Goal: Find contact information: Find contact information

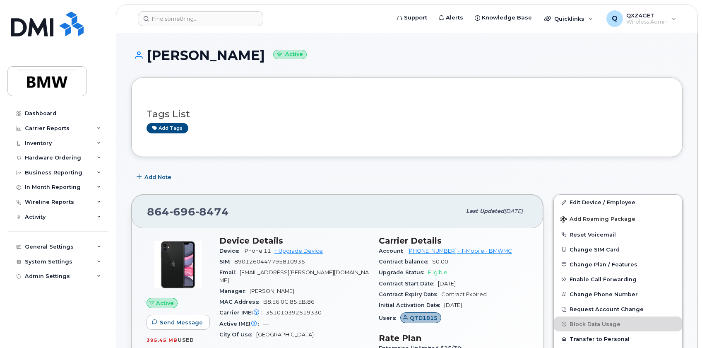
scroll to position [294, 0]
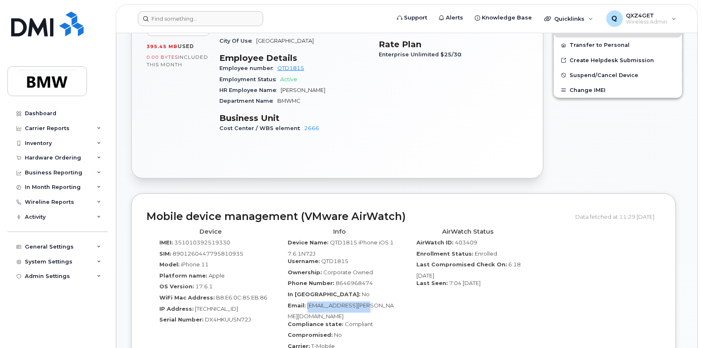
drag, startPoint x: 171, startPoint y: 28, endPoint x: 172, endPoint y: 22, distance: 5.9
click at [172, 24] on header "Support Alerts Knowledge Base Quicklinks Suspend / Cancel Device Change SIM Car…" at bounding box center [407, 18] width 582 height 29
click at [204, 17] on input at bounding box center [200, 18] width 125 height 15
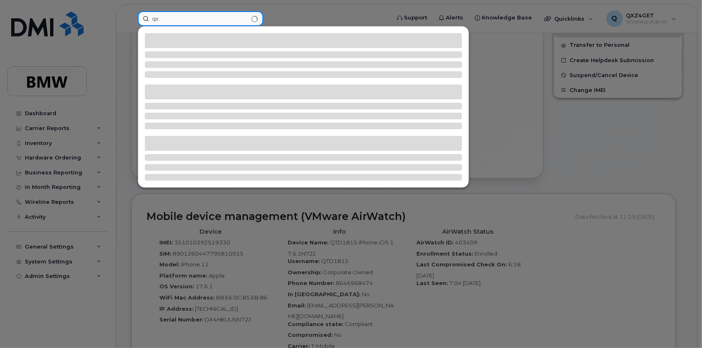
type input "q"
type input "c"
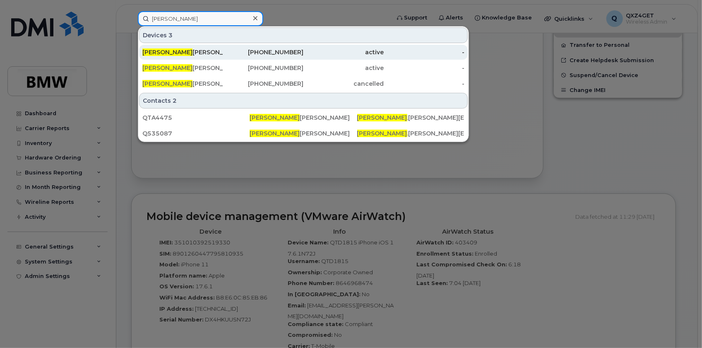
type input "Candice"
click at [165, 53] on span "Candice" at bounding box center [167, 51] width 50 height 7
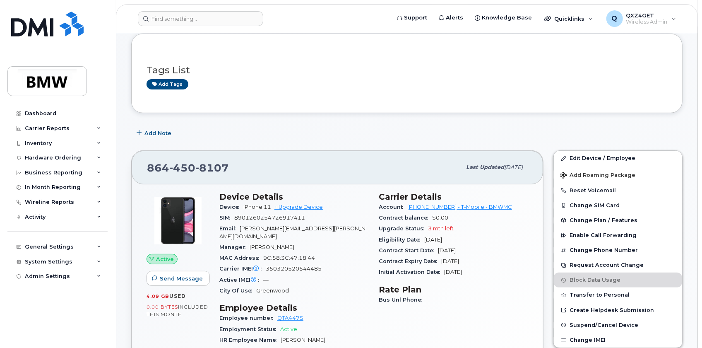
scroll to position [108, 0]
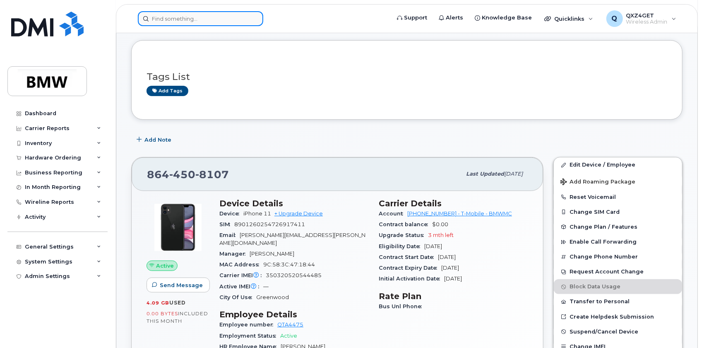
click at [175, 19] on input at bounding box center [200, 18] width 125 height 15
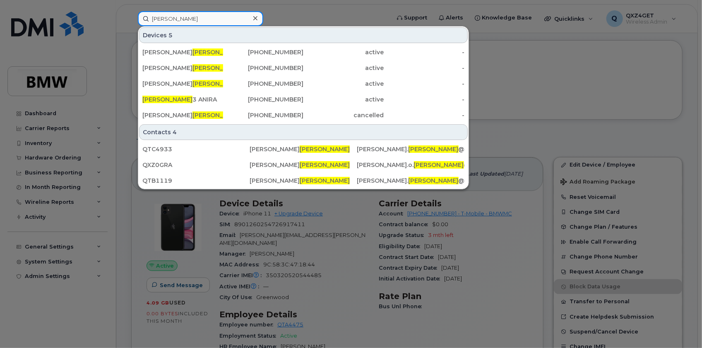
type input "greer"
click at [250, 14] on div at bounding box center [255, 18] width 12 height 12
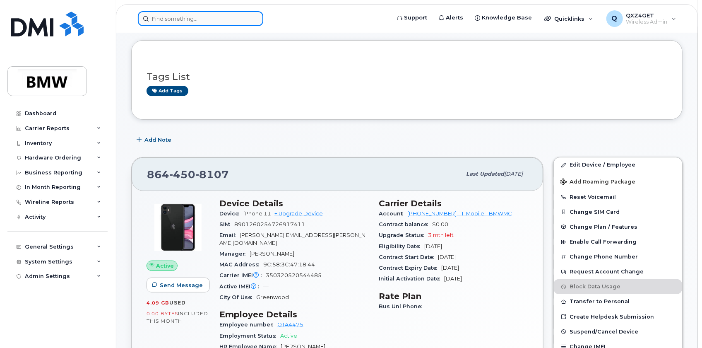
click at [190, 17] on input at bounding box center [200, 18] width 125 height 15
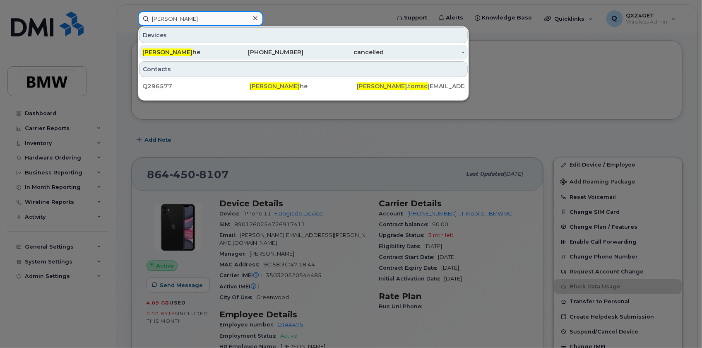
type input "Oliver Tomsc"
click at [186, 52] on div "Oliver Tomsc he" at bounding box center [182, 52] width 81 height 8
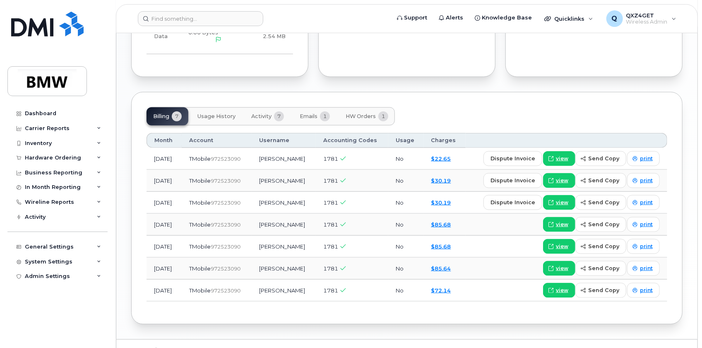
scroll to position [564, 0]
click at [186, 16] on input at bounding box center [200, 18] width 125 height 15
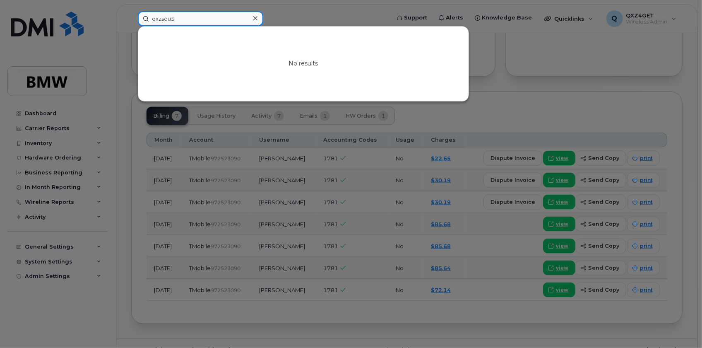
type input "qxzsqu5"
click at [252, 16] on div at bounding box center [255, 18] width 12 height 12
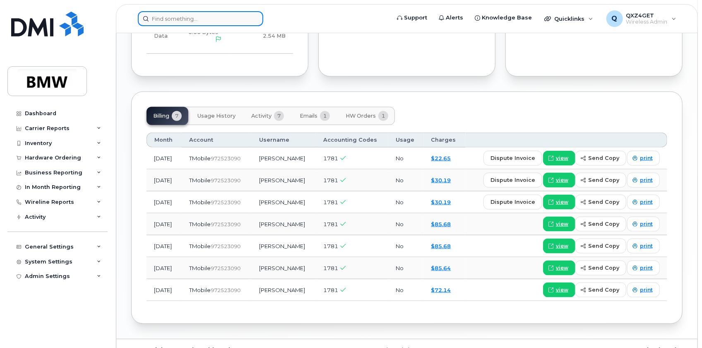
click at [182, 20] on input at bounding box center [200, 18] width 125 height 15
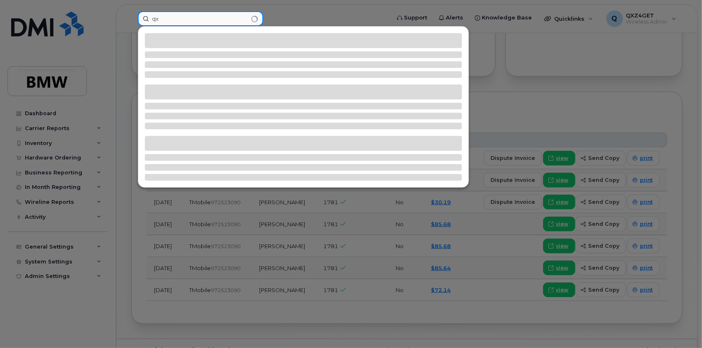
type input "q"
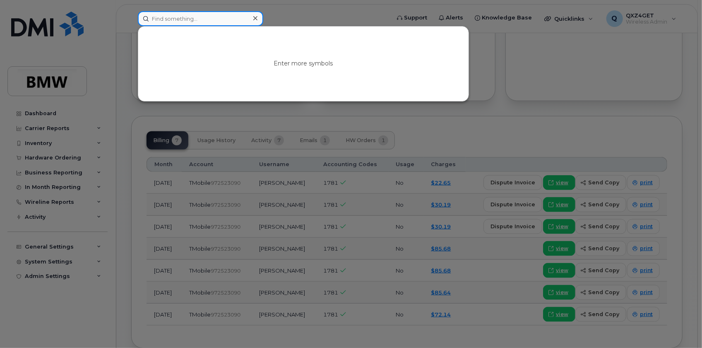
scroll to position [527, 0]
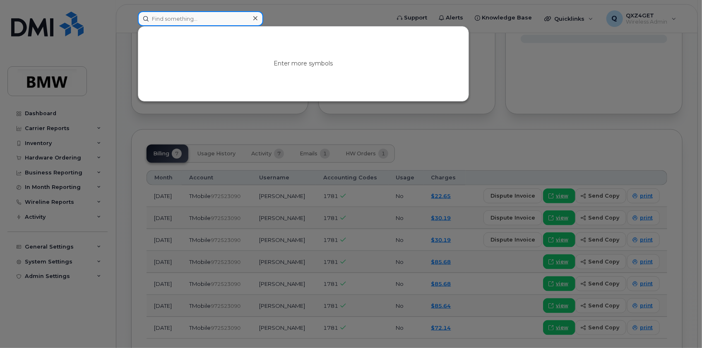
click at [181, 14] on input at bounding box center [200, 18] width 125 height 15
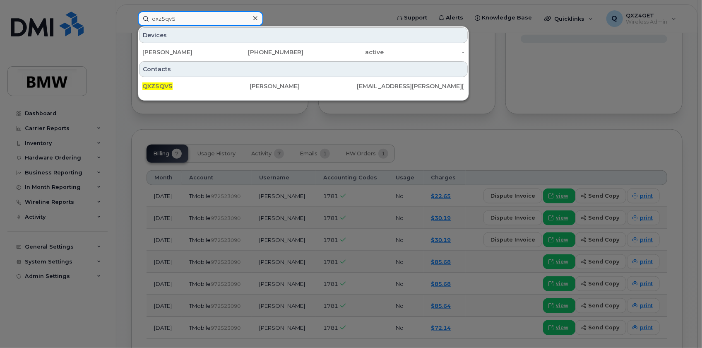
type input "qxz5qv5"
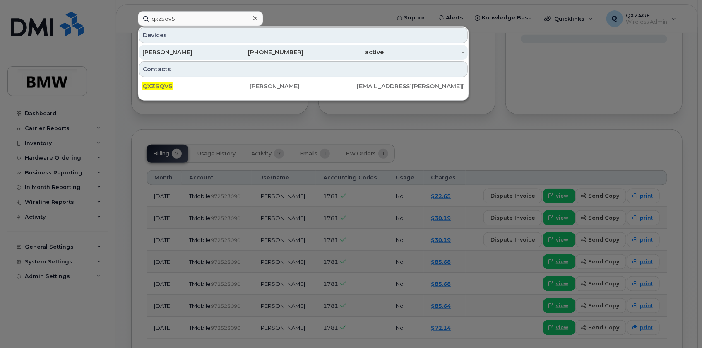
click at [266, 50] on div "[PHONE_NUMBER]" at bounding box center [263, 52] width 81 height 8
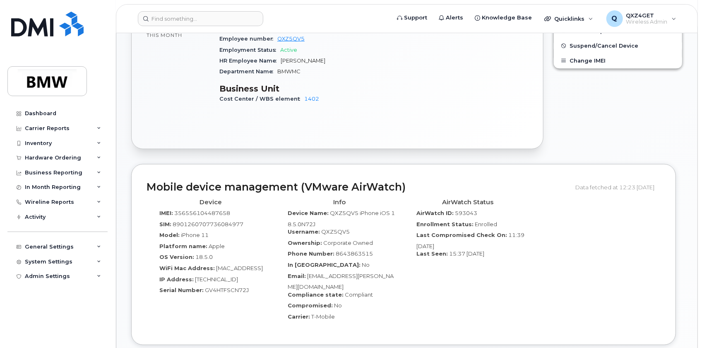
scroll to position [339, 0]
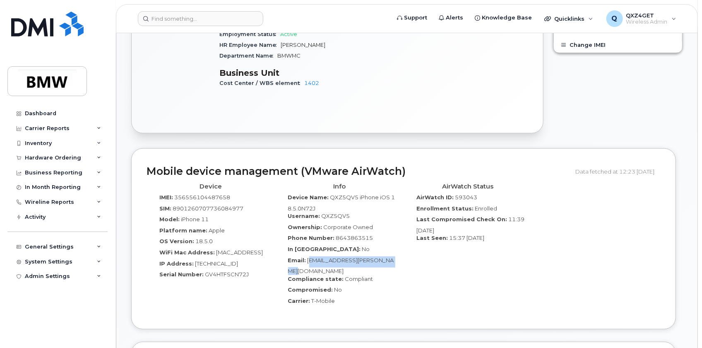
drag, startPoint x: 402, startPoint y: 252, endPoint x: 308, endPoint y: 248, distance: 93.2
click at [308, 248] on div "Info Device Name: QXZ5QV5 iPhone iOS 18.5.0N72J Username: QXZ5QV5 Ownership: Co…" at bounding box center [339, 246] width 129 height 135
click at [307, 257] on span "Zion.MB.Marshall@bmwmcext.com" at bounding box center [341, 266] width 106 height 18
drag, startPoint x: 306, startPoint y: 248, endPoint x: 350, endPoint y: 262, distance: 46.0
click at [350, 262] on div "Email: Zion.MB.Marshall@bmwmcext.com" at bounding box center [340, 265] width 116 height 19
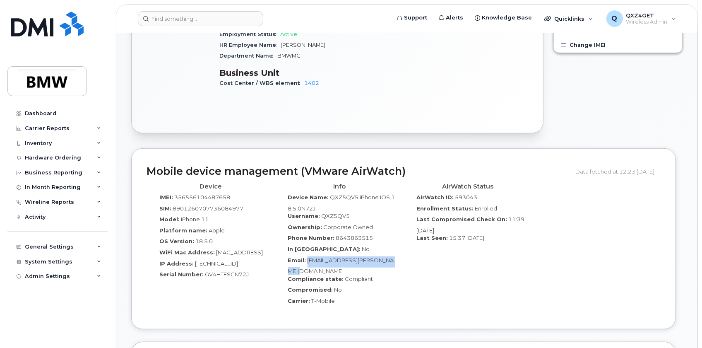
copy span "Zion.MB.Marshall@bmwmcext.com"
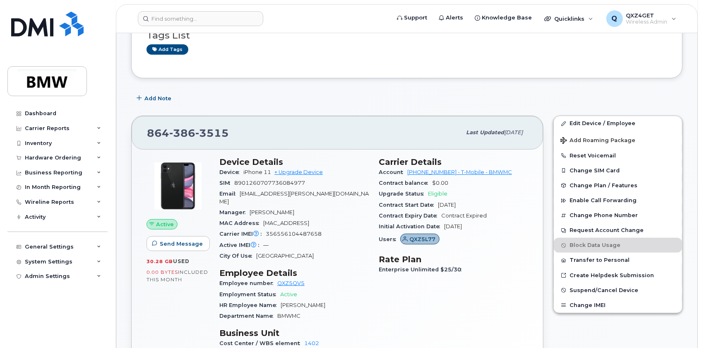
scroll to position [75, 0]
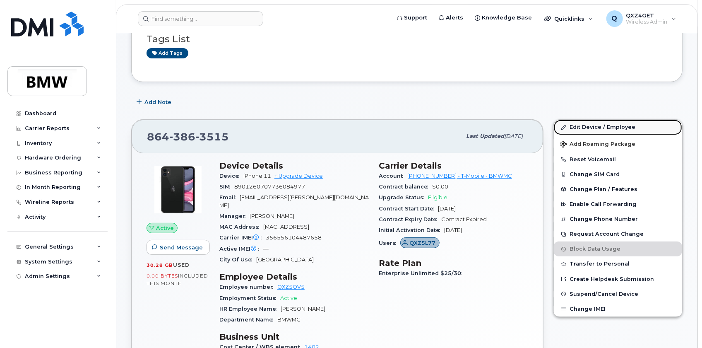
click at [605, 126] on link "Edit Device / Employee" at bounding box center [618, 127] width 128 height 15
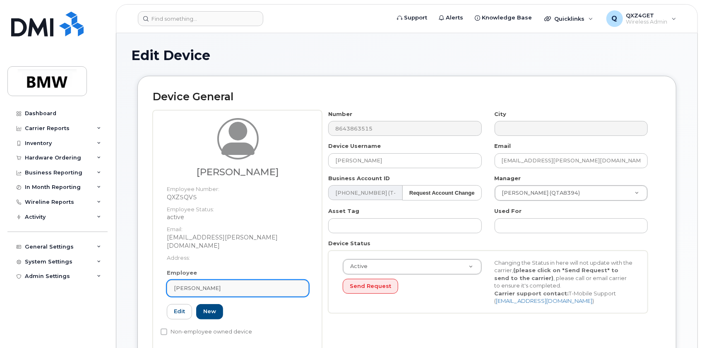
click at [204, 284] on span "Zion Marshall" at bounding box center [197, 288] width 47 height 8
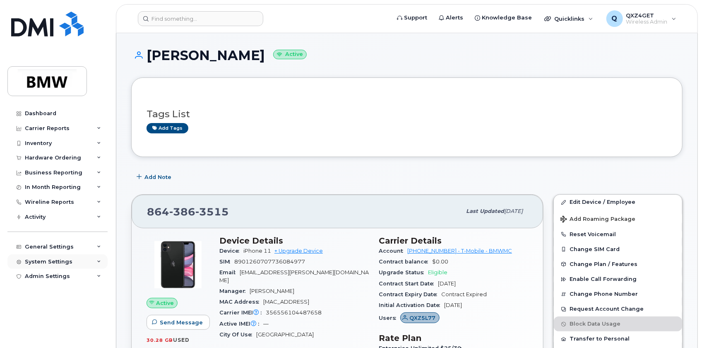
click at [58, 261] on div "System Settings" at bounding box center [49, 261] width 48 height 7
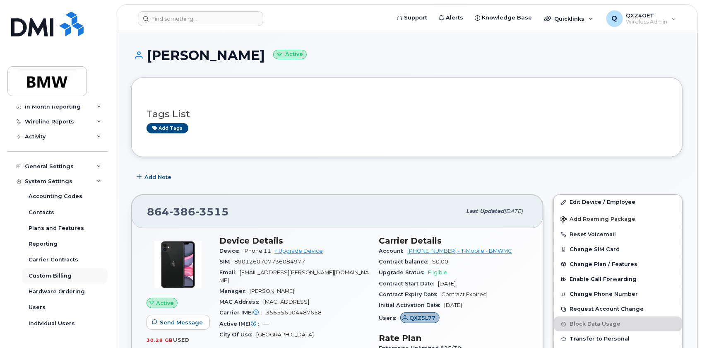
scroll to position [91, 0]
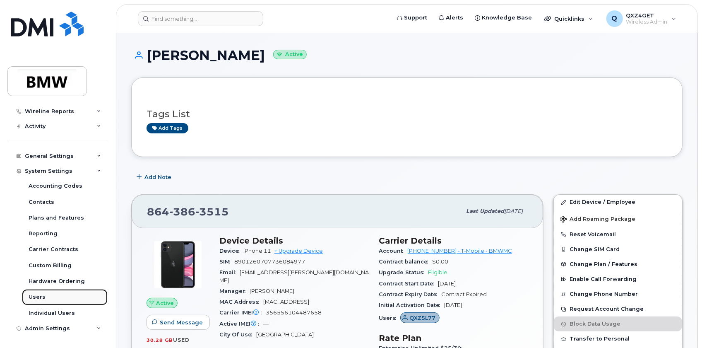
click at [40, 296] on div "Users" at bounding box center [37, 296] width 17 height 7
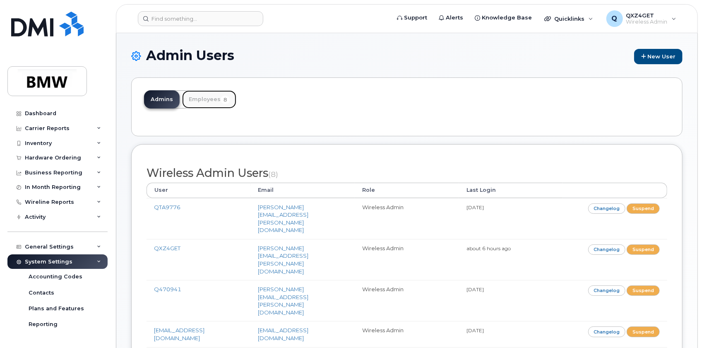
click at [203, 99] on link "Employees 8" at bounding box center [209, 99] width 54 height 18
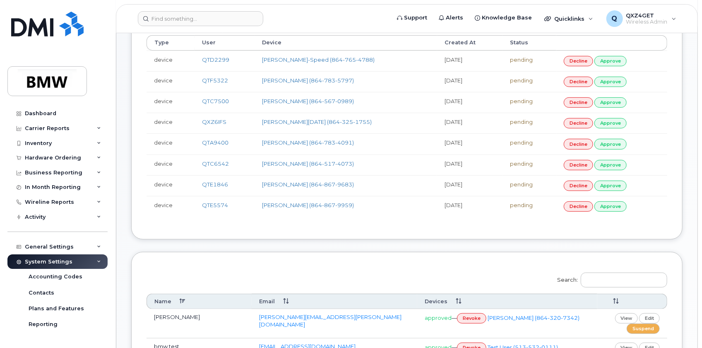
scroll to position [150, 0]
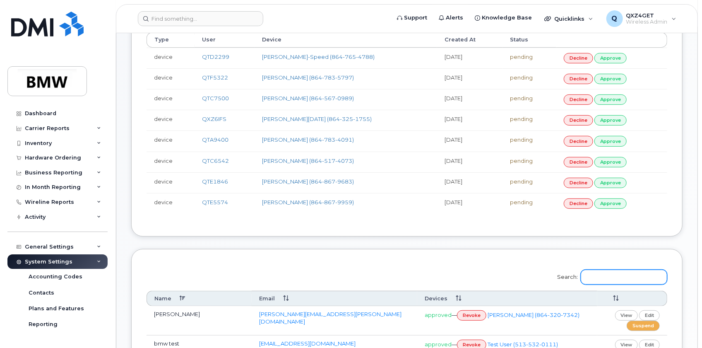
click at [615, 274] on input "Search:" at bounding box center [624, 277] width 87 height 15
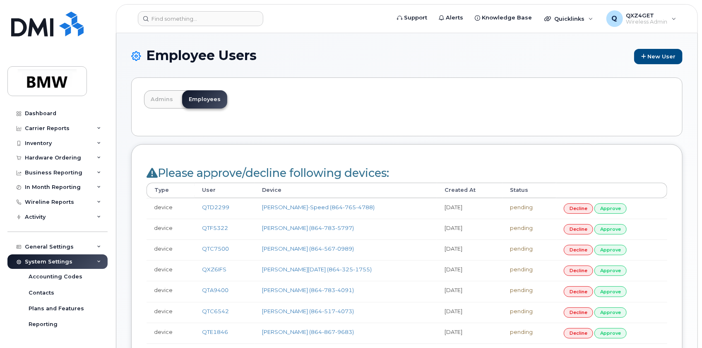
scroll to position [0, 0]
type input "candice"
drag, startPoint x: 182, startPoint y: 18, endPoint x: 178, endPoint y: 19, distance: 4.2
click at [182, 18] on input at bounding box center [200, 18] width 125 height 15
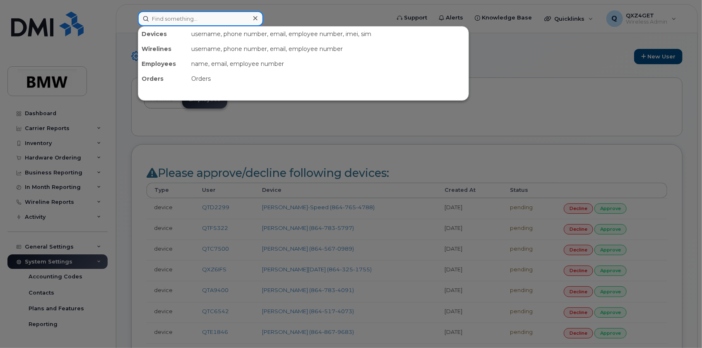
click at [175, 18] on input at bounding box center [200, 18] width 125 height 15
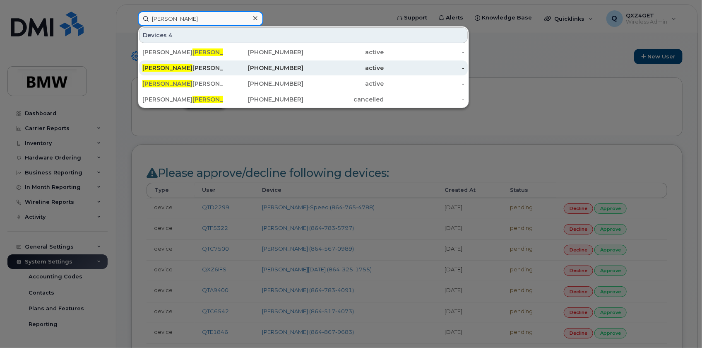
type input "volk"
click at [168, 65] on div "Volk er Schuth" at bounding box center [182, 68] width 81 height 8
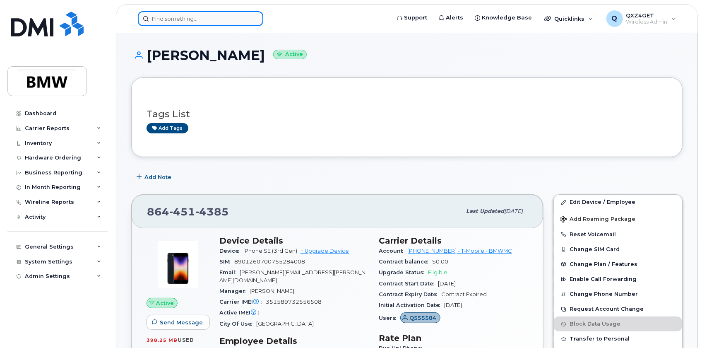
click at [177, 22] on input at bounding box center [200, 18] width 125 height 15
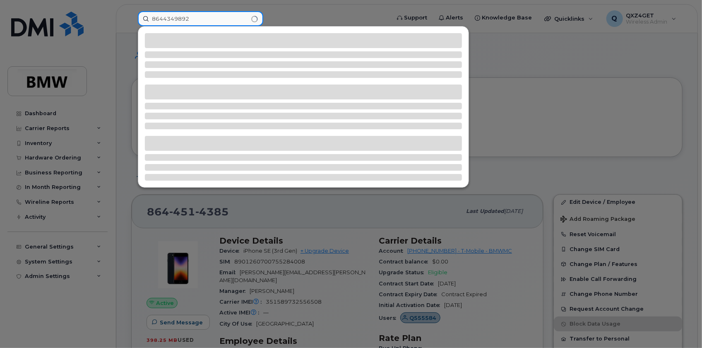
type input "8644349892"
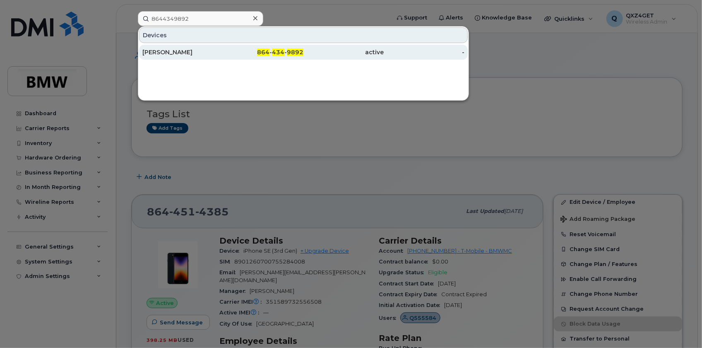
click at [172, 51] on div "[PERSON_NAME]" at bounding box center [182, 52] width 81 height 8
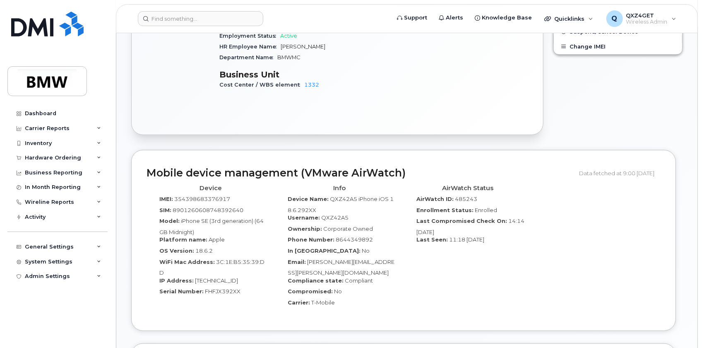
scroll to position [339, 0]
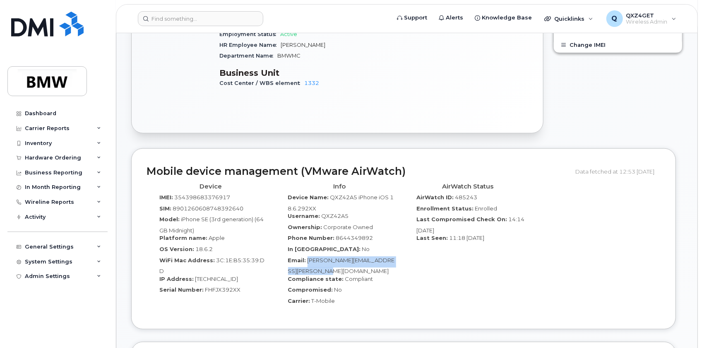
drag, startPoint x: 306, startPoint y: 251, endPoint x: 365, endPoint y: 260, distance: 59.0
click at [365, 260] on div "Email: Patricia.Anticona@partner.bmwgroup.com" at bounding box center [340, 265] width 116 height 19
copy span "Patricia.Anticona@partner.bmwgroup.com"
click at [215, 16] on input at bounding box center [200, 18] width 125 height 15
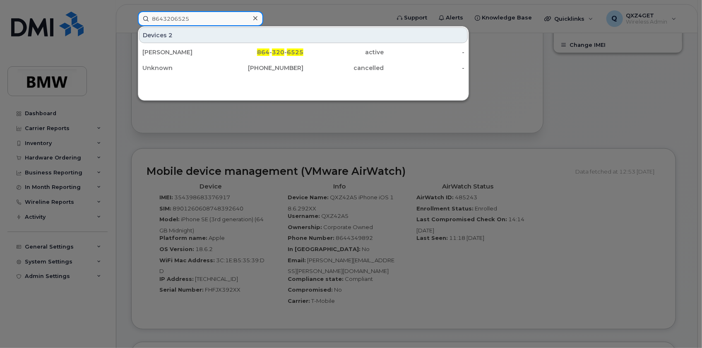
type input "8643206525"
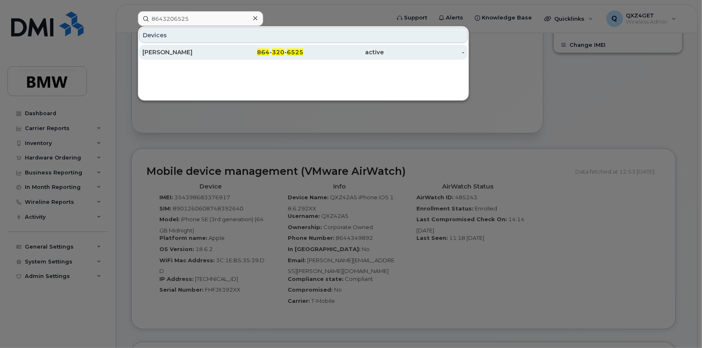
click at [160, 48] on div "[PERSON_NAME]" at bounding box center [182, 52] width 81 height 8
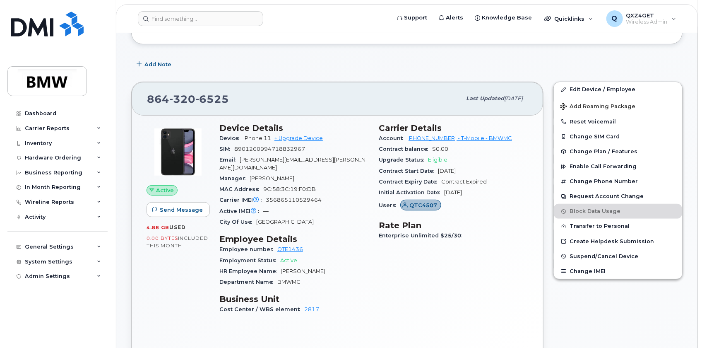
scroll to position [150, 0]
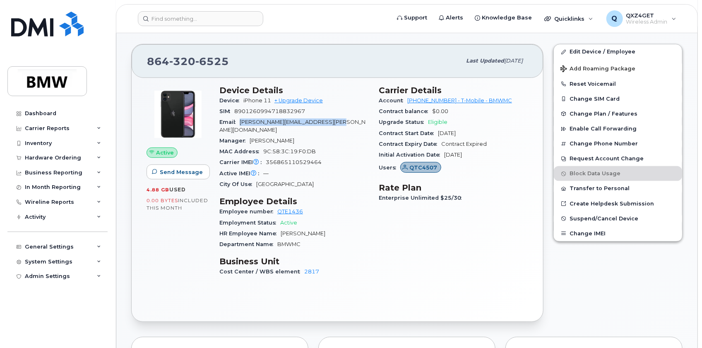
drag, startPoint x: 343, startPoint y: 124, endPoint x: 241, endPoint y: 124, distance: 101.8
click at [241, 124] on div "Email [PERSON_NAME][EMAIL_ADDRESS][PERSON_NAME][DOMAIN_NAME]" at bounding box center [293, 126] width 149 height 19
copy span "[PERSON_NAME][EMAIL_ADDRESS][PERSON_NAME][DOMAIN_NAME]"
click at [190, 21] on input at bounding box center [200, 18] width 125 height 15
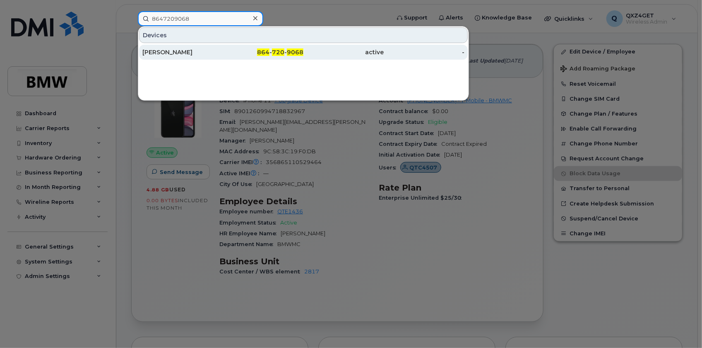
type input "8647209068"
click at [165, 53] on div "[PERSON_NAME]" at bounding box center [182, 52] width 81 height 8
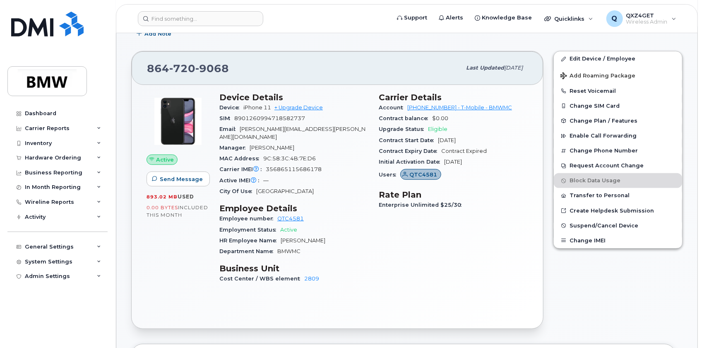
scroll to position [143, 0]
drag, startPoint x: 337, startPoint y: 130, endPoint x: 241, endPoint y: 129, distance: 95.2
click at [241, 130] on div "Email humberto.arellano@bmwmc.com" at bounding box center [293, 133] width 149 height 19
copy span "humberto.arellano@bmwmc.com"
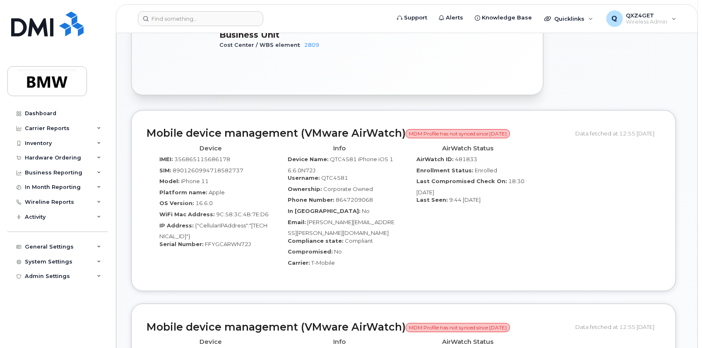
scroll to position [368, 0]
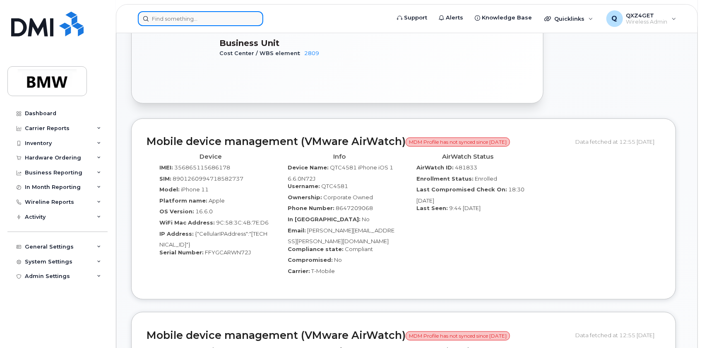
click at [187, 22] on input at bounding box center [200, 18] width 125 height 15
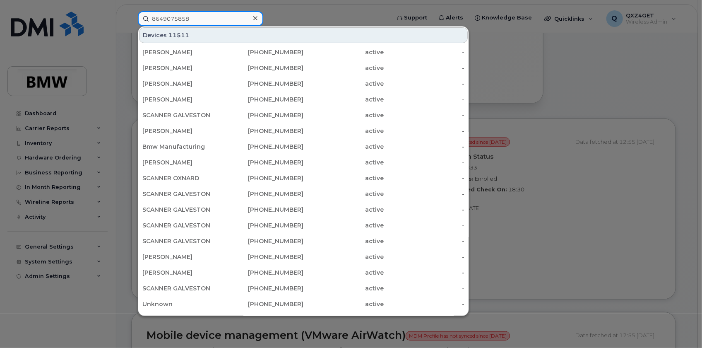
type input "8649075858"
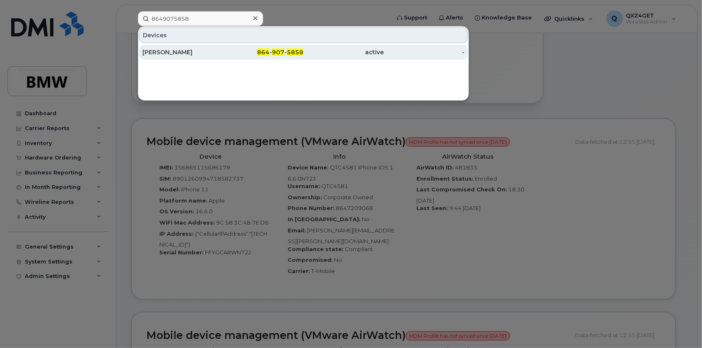
click at [175, 52] on div "[PERSON_NAME]" at bounding box center [182, 52] width 81 height 8
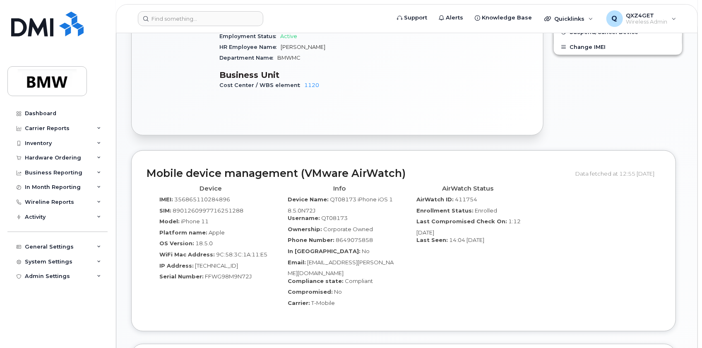
scroll to position [439, 0]
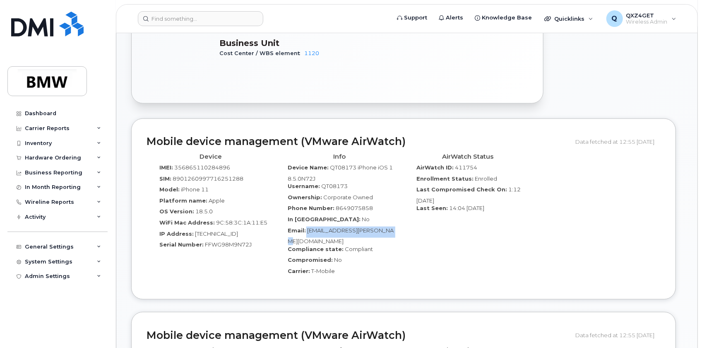
drag, startPoint x: 306, startPoint y: 221, endPoint x: 392, endPoint y: 225, distance: 87.0
click at [392, 226] on div "Email: [EMAIL_ADDRESS][PERSON_NAME][DOMAIN_NAME]" at bounding box center [340, 235] width 116 height 19
copy div "[EMAIL_ADDRESS][PERSON_NAME][DOMAIN_NAME]"
drag, startPoint x: 165, startPoint y: 21, endPoint x: 170, endPoint y: 20, distance: 5.0
click at [165, 21] on input at bounding box center [200, 18] width 125 height 15
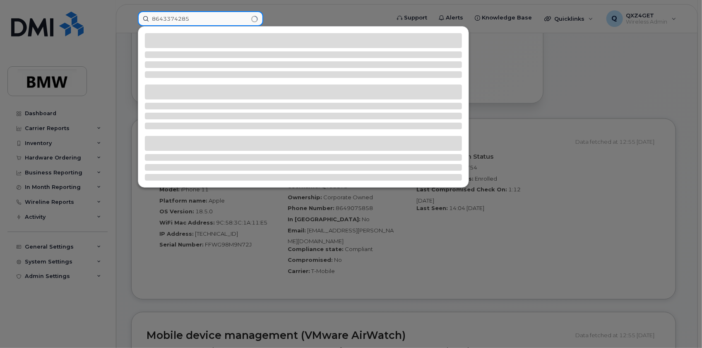
type input "8643374285"
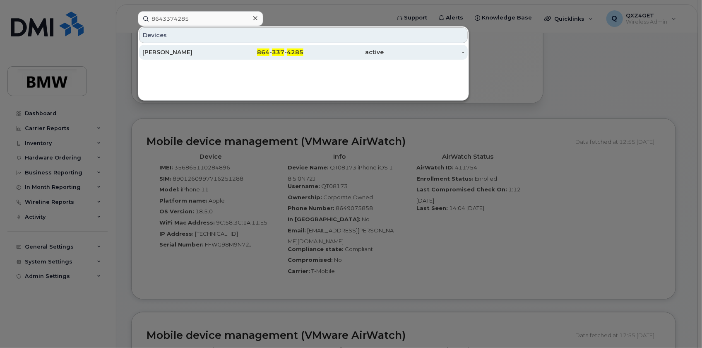
click at [171, 48] on div "[PERSON_NAME]" at bounding box center [182, 52] width 81 height 8
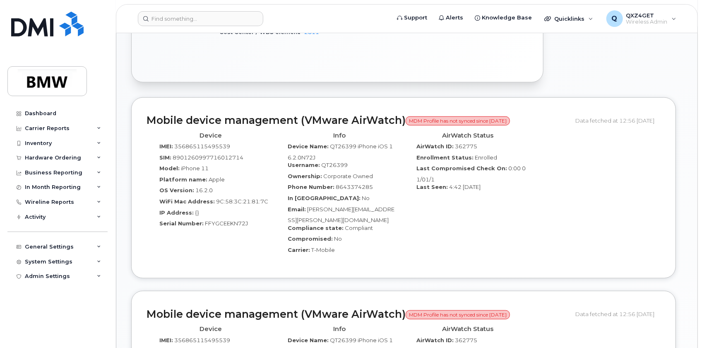
scroll to position [451, 0]
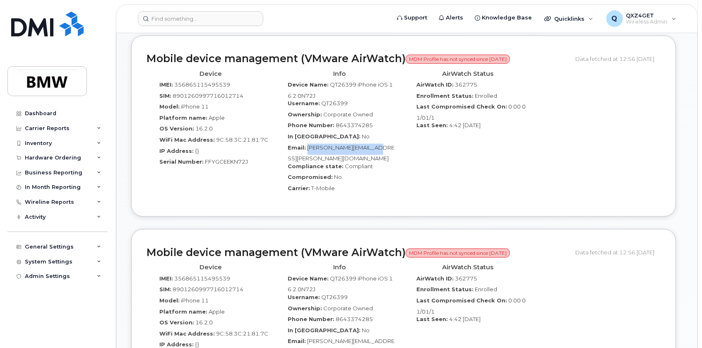
drag, startPoint x: 391, startPoint y: 142, endPoint x: 306, endPoint y: 141, distance: 84.5
click at [306, 144] on div "Email: Randy.Archer@bmwmc.com" at bounding box center [340, 153] width 116 height 19
copy span "Randy.Archer@bmwmc.com"
click at [158, 17] on input at bounding box center [200, 18] width 125 height 15
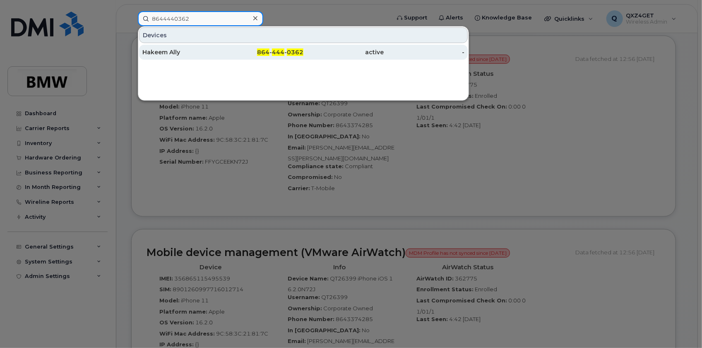
type input "8644440362"
click at [177, 53] on div "Hakeem Ally" at bounding box center [182, 52] width 81 height 8
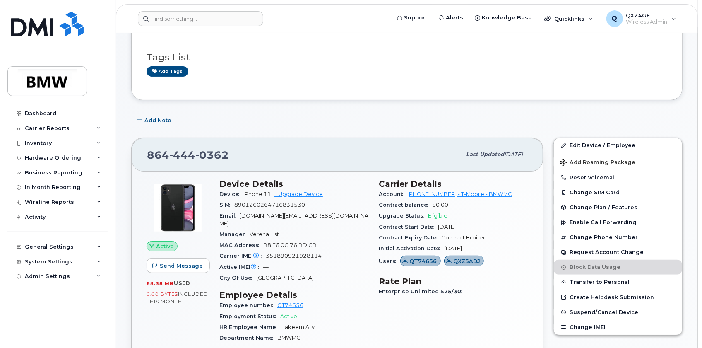
scroll to position [75, 0]
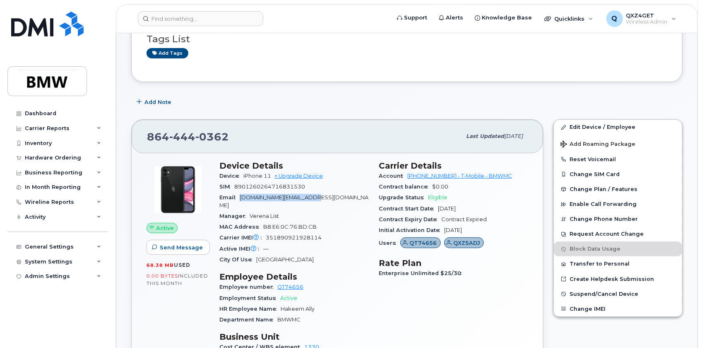
drag, startPoint x: 323, startPoint y: 194, endPoint x: 241, endPoint y: 195, distance: 82.0
click at [241, 195] on div "Email [DOMAIN_NAME][EMAIL_ADDRESS][DOMAIN_NAME]" at bounding box center [293, 201] width 149 height 19
copy span "[DOMAIN_NAME][EMAIL_ADDRESS][DOMAIN_NAME]"
click at [179, 14] on input at bounding box center [200, 18] width 125 height 15
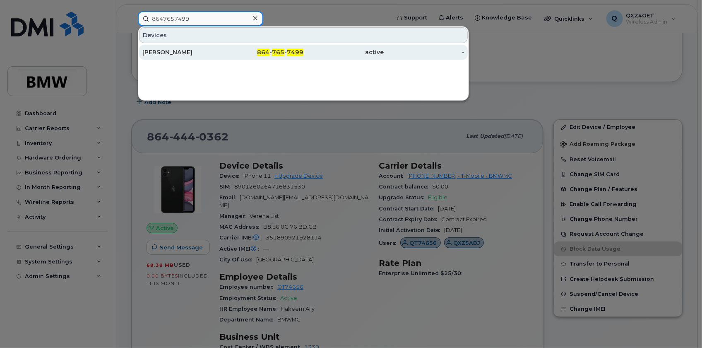
type input "8647657499"
click at [168, 48] on div "[PERSON_NAME]" at bounding box center [182, 52] width 81 height 8
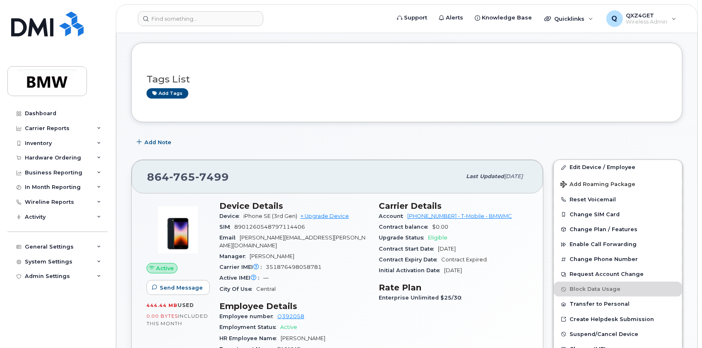
scroll to position [75, 0]
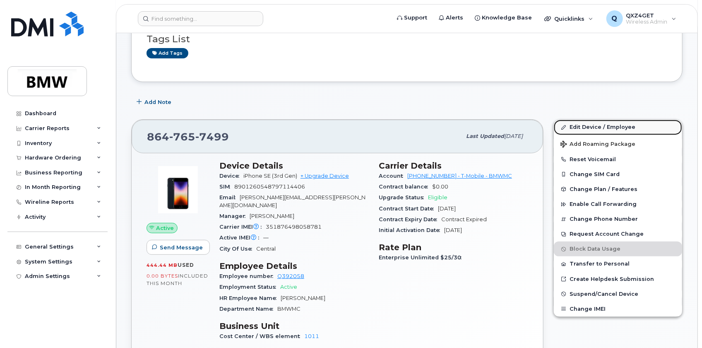
click at [573, 125] on link "Edit Device / Employee" at bounding box center [618, 127] width 128 height 15
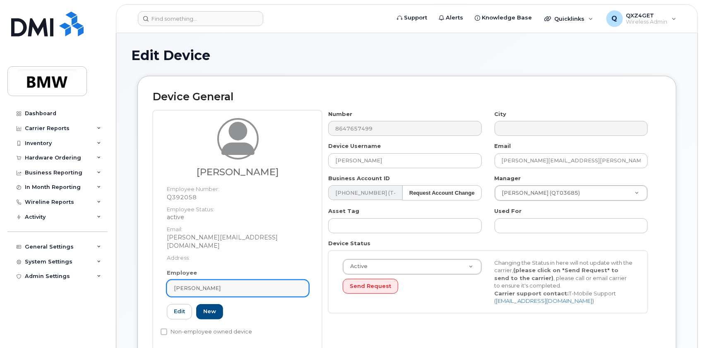
click at [215, 284] on div "Anna Anllo" at bounding box center [238, 288] width 128 height 8
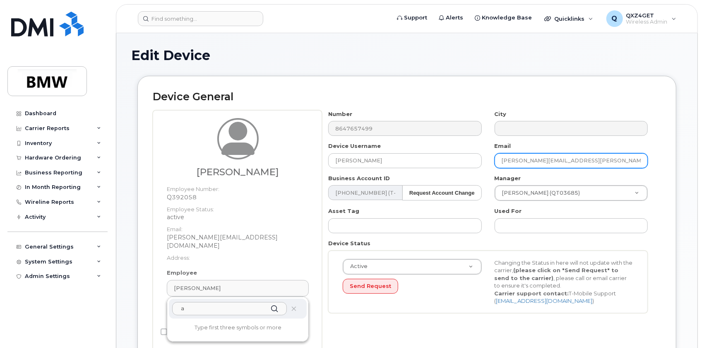
type input "a"
drag, startPoint x: 586, startPoint y: 161, endPoint x: 501, endPoint y: 166, distance: 85.8
click at [501, 166] on input "Stephan.Steinbach@bmw.de" at bounding box center [571, 160] width 153 height 15
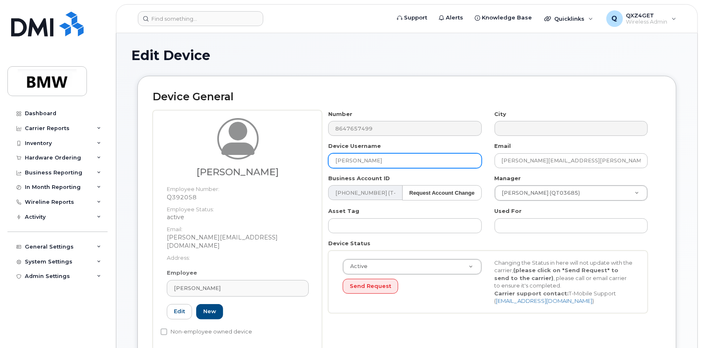
drag, startPoint x: 368, startPoint y: 161, endPoint x: 332, endPoint y: 161, distance: 36.0
click at [332, 161] on input "Anna Anllo" at bounding box center [404, 160] width 153 height 15
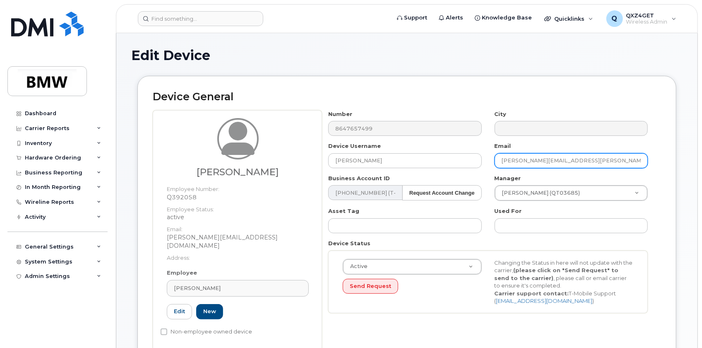
drag, startPoint x: 588, startPoint y: 161, endPoint x: 487, endPoint y: 161, distance: 101.0
click at [486, 161] on div "Number 8647657499 City Device Username Anna Anllo Email Stephan.Steinbach@bmw.d…" at bounding box center [488, 214] width 332 height 209
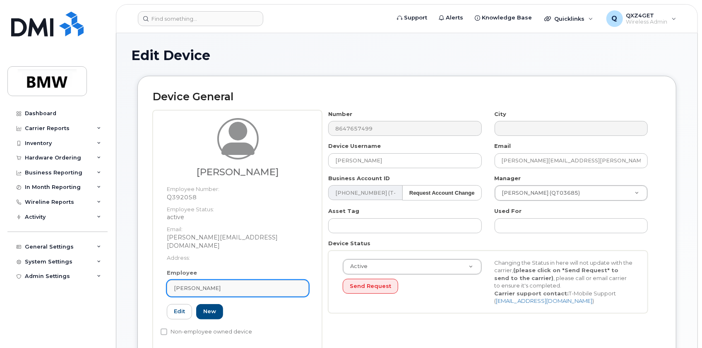
click at [202, 284] on span "Anna Anllo" at bounding box center [197, 288] width 47 height 8
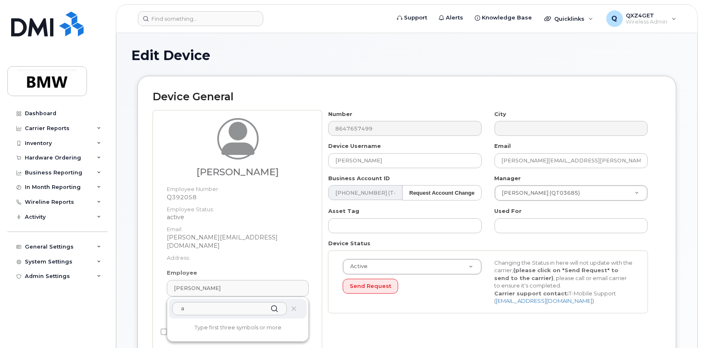
click at [204, 302] on input "a" at bounding box center [229, 308] width 115 height 13
drag, startPoint x: 199, startPoint y: 300, endPoint x: 185, endPoint y: 302, distance: 13.8
click at [186, 302] on input "a" at bounding box center [229, 308] width 115 height 13
paste input "Stephan.Steinbach@bmw.de"
click at [182, 302] on input "Stephan.Steinbach@bmw.de" at bounding box center [229, 308] width 115 height 13
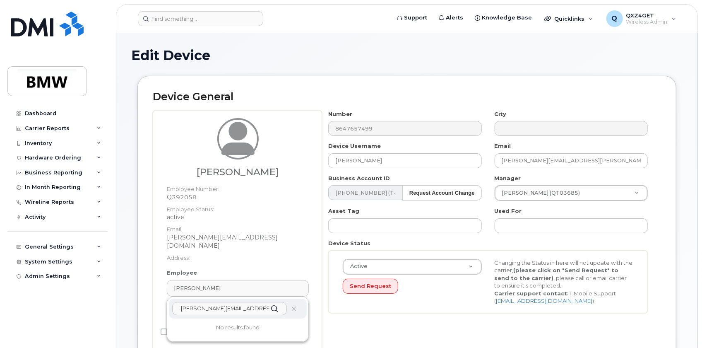
click at [260, 302] on input "Stephan.Steinbach@bmw.de" at bounding box center [229, 308] width 115 height 13
type input "Stephan.Steinbach@bmw.de"
drag, startPoint x: 380, startPoint y: 164, endPoint x: 323, endPoint y: 162, distance: 57.2
click at [323, 163] on div "Device Username Anna Anllo" at bounding box center [405, 155] width 166 height 26
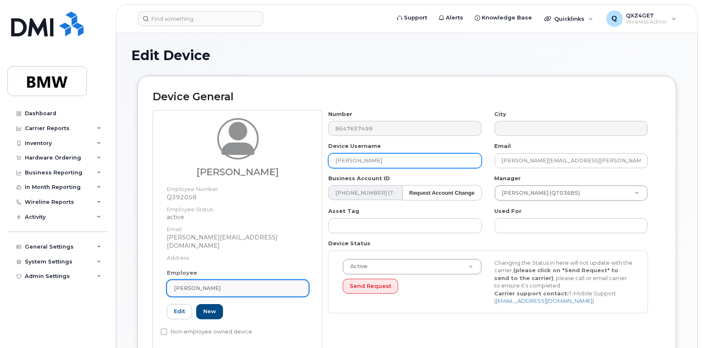
type input "Stephan Steinbach"
drag, startPoint x: 243, startPoint y: 279, endPoint x: 254, endPoint y: 279, distance: 10.4
click at [244, 284] on div "Anna Anllo" at bounding box center [238, 288] width 128 height 8
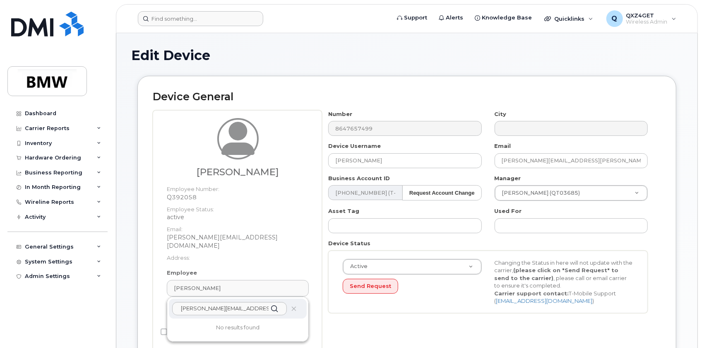
drag, startPoint x: 294, startPoint y: 298, endPoint x: 390, endPoint y: 23, distance: 291.6
click at [294, 306] on icon at bounding box center [293, 308] width 5 height 5
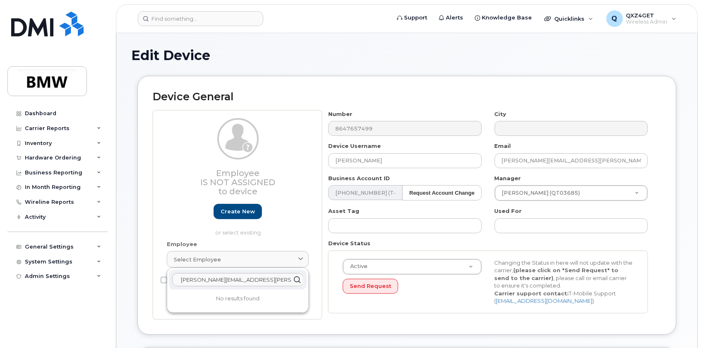
click at [153, 309] on div "Employee Is not assigned to device Create new or select existing Employee Selec…" at bounding box center [237, 214] width 169 height 209
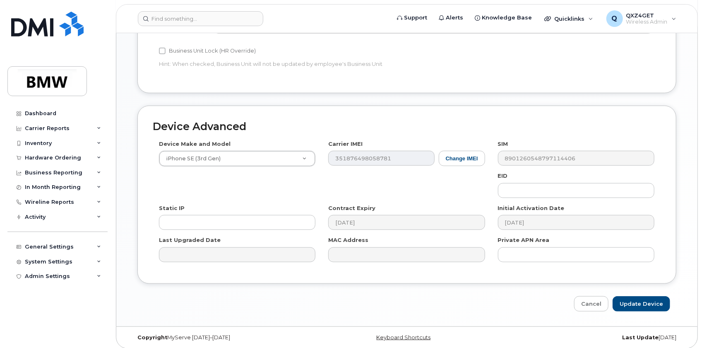
scroll to position [388, 0]
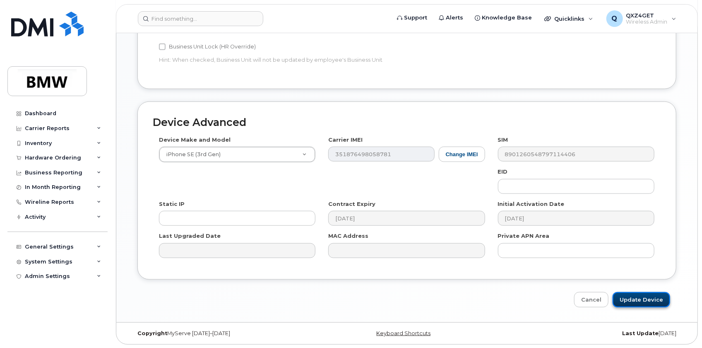
click at [645, 297] on input "Update Device" at bounding box center [642, 299] width 58 height 15
type input "Saving..."
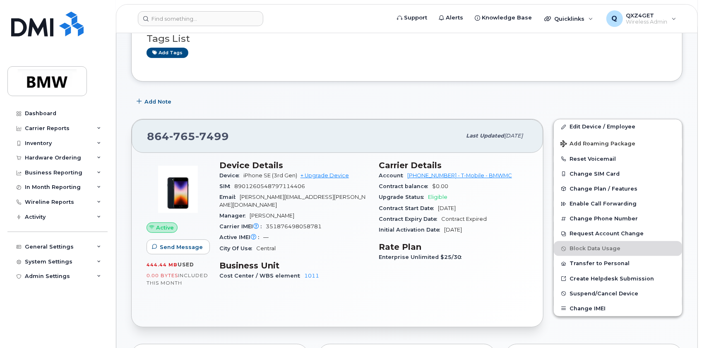
scroll to position [75, 0]
click at [238, 25] on div at bounding box center [261, 18] width 247 height 15
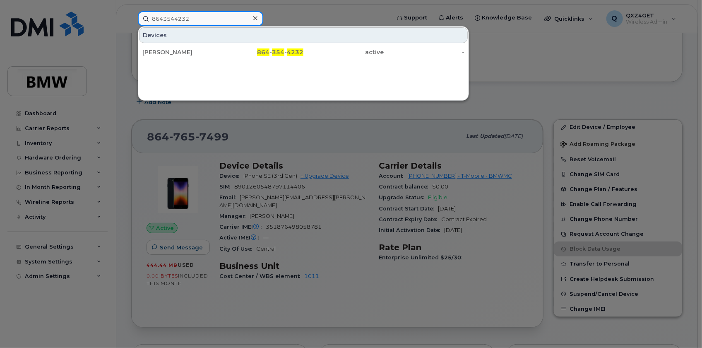
type input "8643544232"
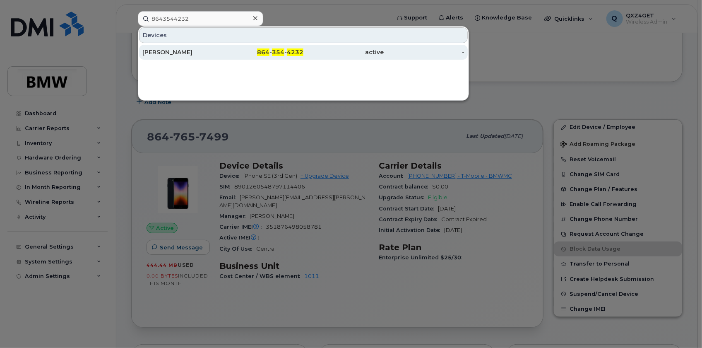
click at [179, 54] on div "Desmond Anderson" at bounding box center [182, 52] width 81 height 8
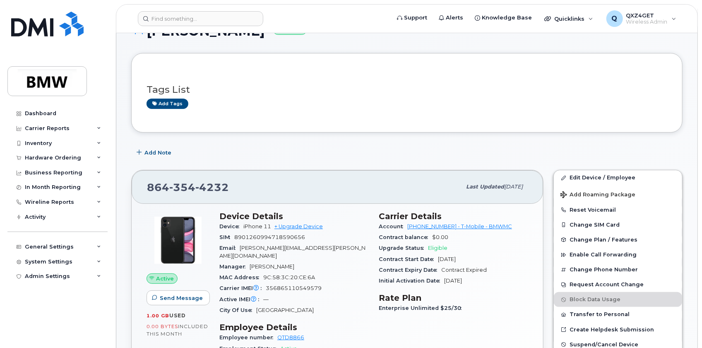
scroll to position [37, 0]
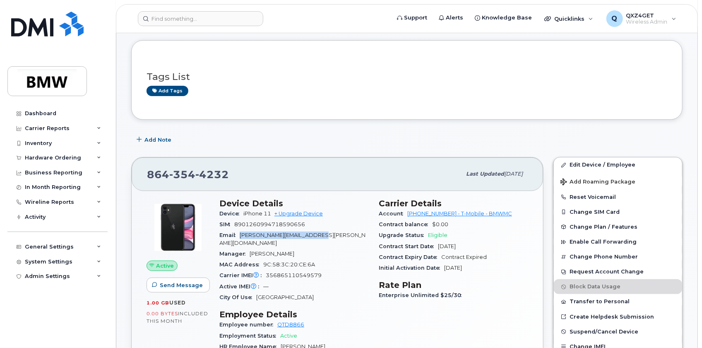
drag, startPoint x: 339, startPoint y: 236, endPoint x: 241, endPoint y: 237, distance: 97.7
click at [241, 237] on div "Email desmond.anderson@bmwmc.com" at bounding box center [293, 239] width 149 height 19
copy span "desmond.anderson@bmwmc.com"
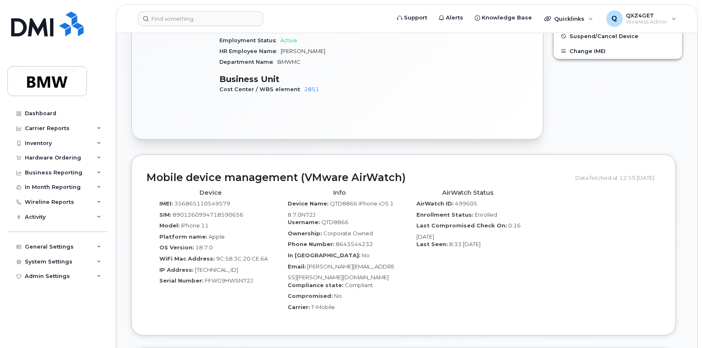
scroll to position [339, 0]
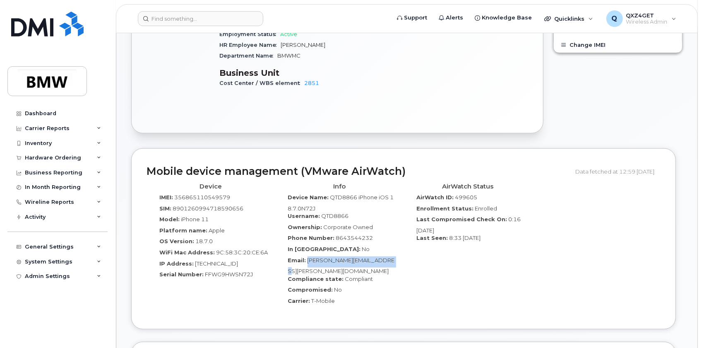
drag, startPoint x: 307, startPoint y: 252, endPoint x: 360, endPoint y: 261, distance: 53.4
click at [360, 261] on div "Email: Desmond.Anderson@bmwmc.com" at bounding box center [340, 265] width 116 height 19
copy span "Desmond.Anderson@bmwmc.com"
click at [173, 17] on input at bounding box center [200, 18] width 125 height 15
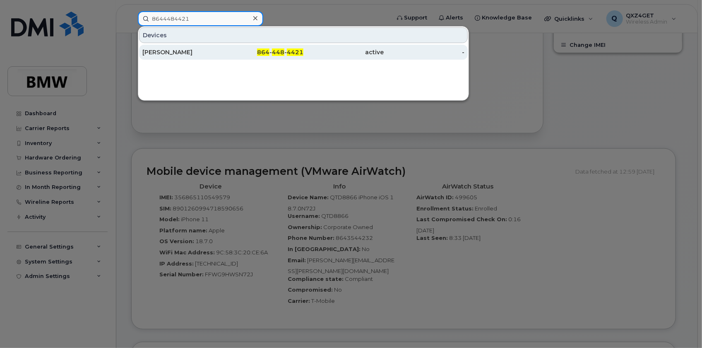
type input "8644484421"
click at [157, 53] on div "Corey Ard" at bounding box center [182, 52] width 81 height 8
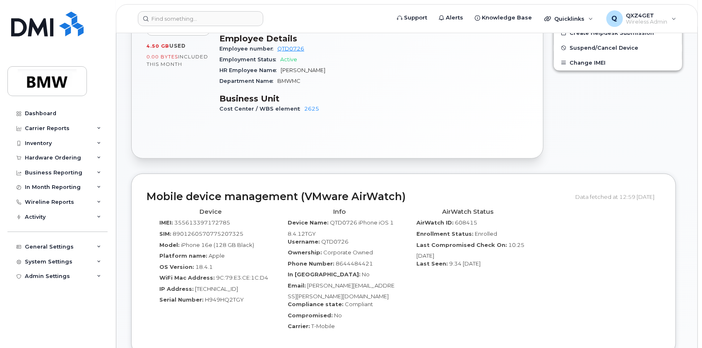
scroll to position [339, 0]
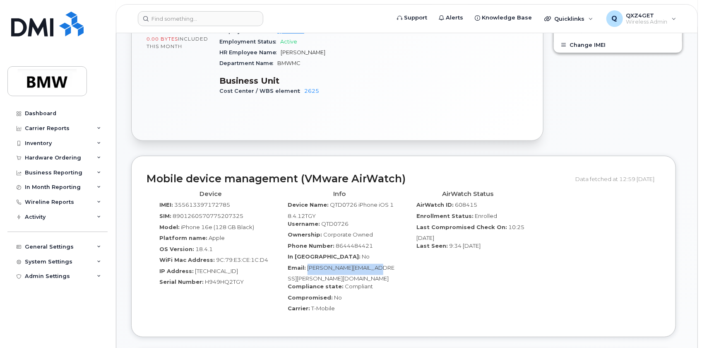
drag, startPoint x: 307, startPoint y: 259, endPoint x: 381, endPoint y: 258, distance: 74.5
click at [381, 264] on span "[PERSON_NAME][EMAIL_ADDRESS][PERSON_NAME][DOMAIN_NAME]" at bounding box center [341, 273] width 107 height 18
copy span "[PERSON_NAME][EMAIL_ADDRESS][PERSON_NAME][DOMAIN_NAME]"
click at [207, 23] on input at bounding box center [200, 18] width 125 height 15
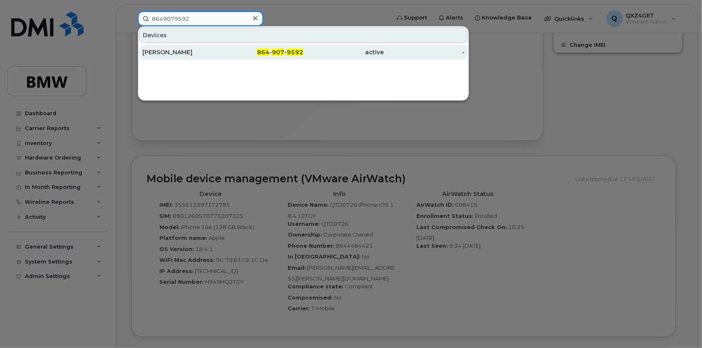
type input "8649079592"
click at [166, 51] on div "[PERSON_NAME]" at bounding box center [182, 52] width 81 height 8
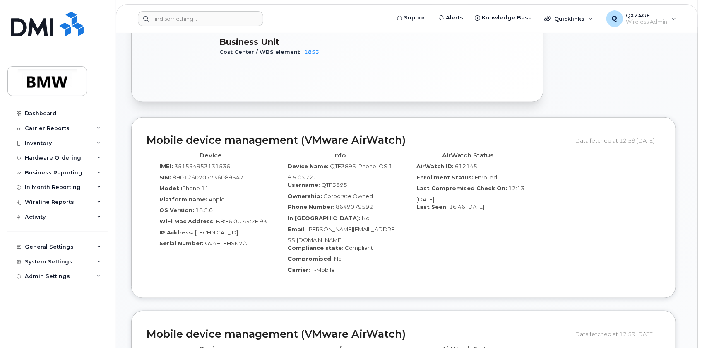
scroll to position [376, 0]
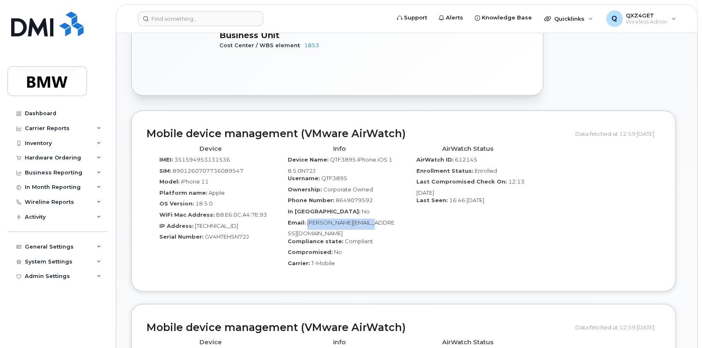
drag, startPoint x: 307, startPoint y: 213, endPoint x: 376, endPoint y: 212, distance: 69.2
click at [376, 219] on span "[PERSON_NAME][EMAIL_ADDRESS][DOMAIN_NAME]" at bounding box center [341, 228] width 107 height 18
copy span "[PERSON_NAME][EMAIL_ADDRESS][DOMAIN_NAME]"
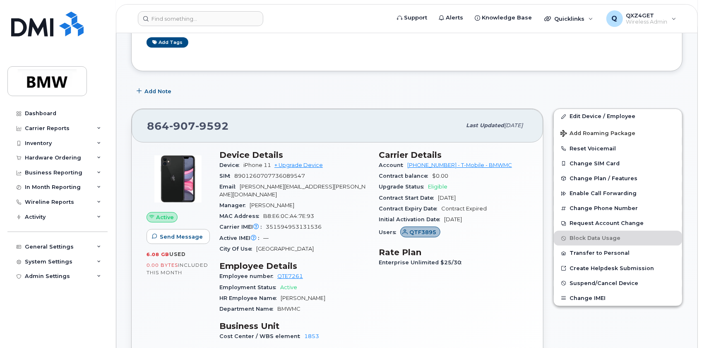
scroll to position [75, 0]
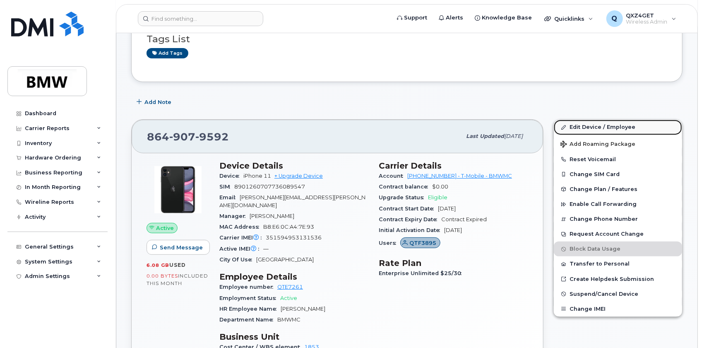
click at [585, 125] on link "Edit Device / Employee" at bounding box center [618, 127] width 128 height 15
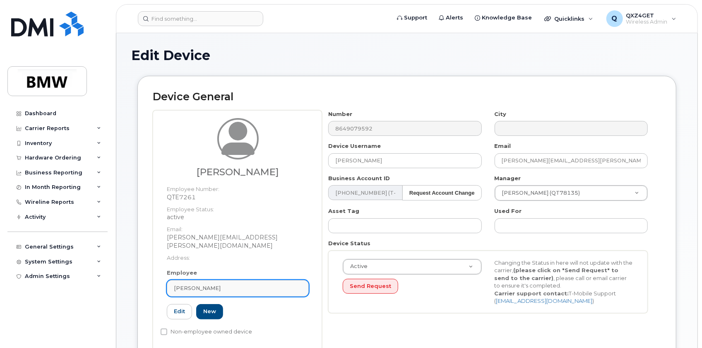
click at [209, 284] on span "Juan Alvarado" at bounding box center [197, 288] width 47 height 8
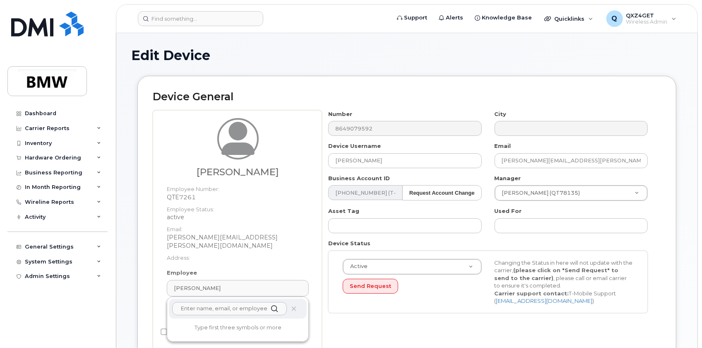
drag, startPoint x: 208, startPoint y: 277, endPoint x: 217, endPoint y: 299, distance: 23.0
click at [217, 302] on input "text" at bounding box center [229, 308] width 115 height 13
paste input "Allen.Nong@bmwmc.com"
type input "Allen.Nong@bmwmc.com"
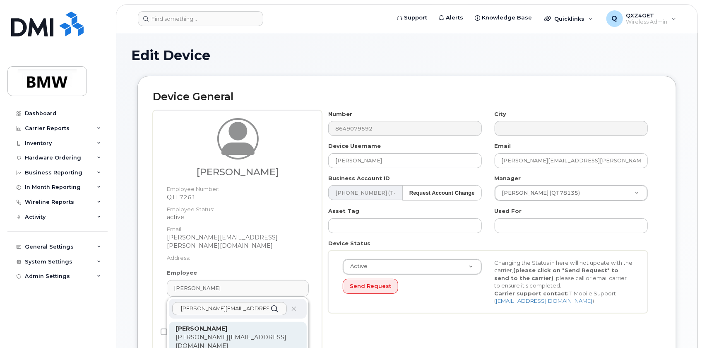
click at [203, 333] on p "allen.nong@bmwmc.com" at bounding box center [238, 341] width 125 height 17
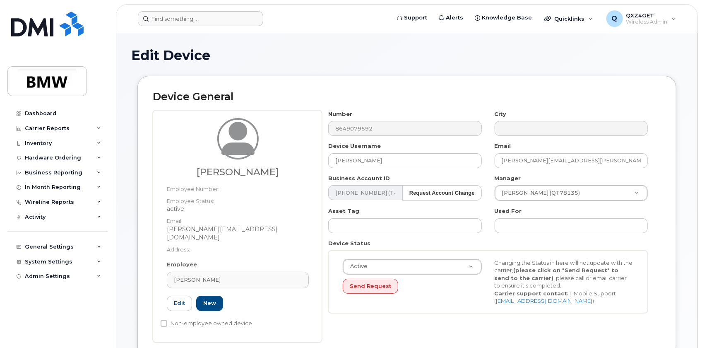
type input "QTF3895"
type input "Allen Nong"
type input "allen.nong@bmwmc.com"
type input "14966827"
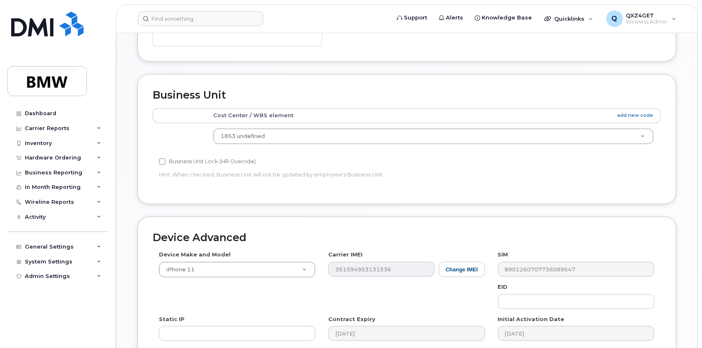
scroll to position [402, 0]
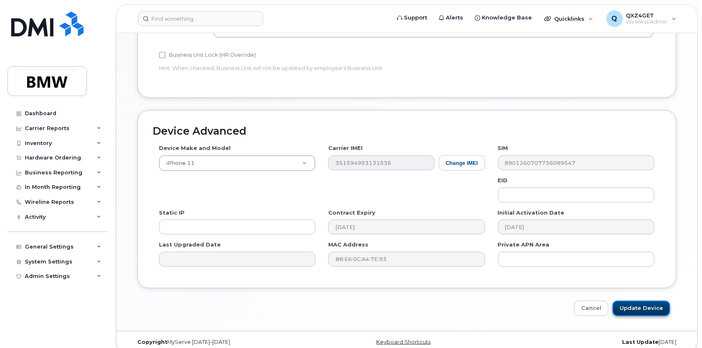
click at [646, 301] on input "Update Device" at bounding box center [642, 308] width 58 height 15
type input "Saving..."
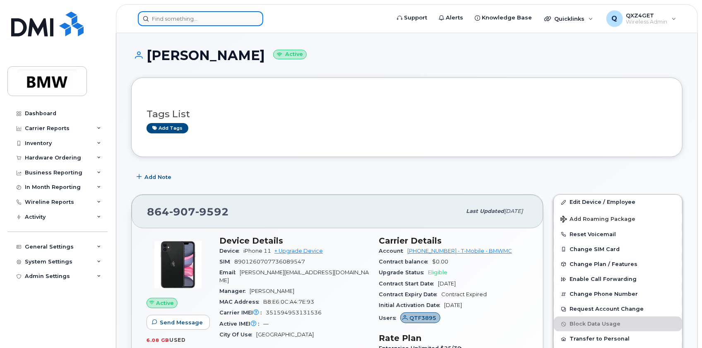
click at [181, 21] on input at bounding box center [200, 18] width 125 height 15
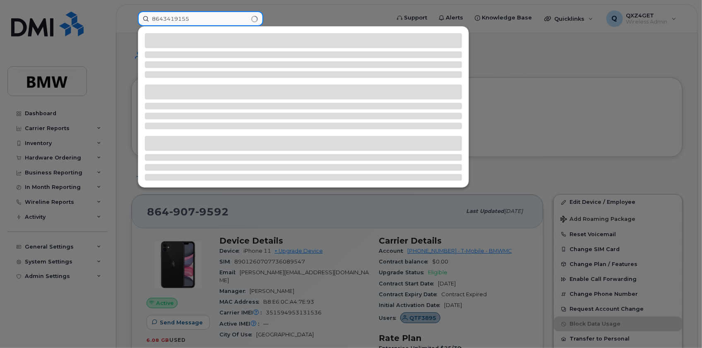
type input "8643419155"
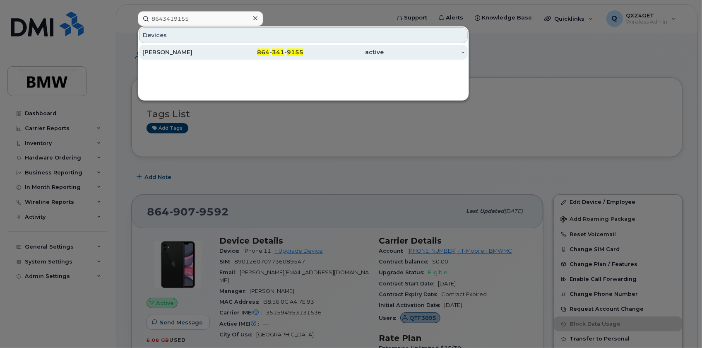
click at [169, 51] on div "Sowmya Banala" at bounding box center [182, 52] width 81 height 8
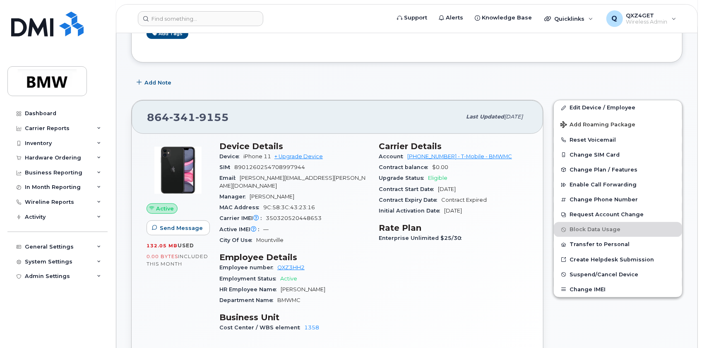
scroll to position [150, 0]
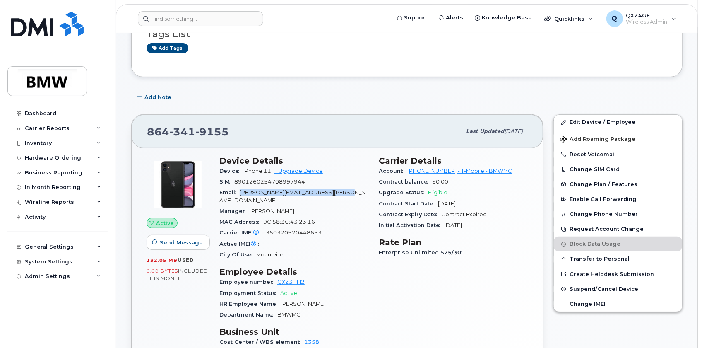
drag, startPoint x: 351, startPoint y: 191, endPoint x: 241, endPoint y: 193, distance: 109.3
click at [241, 193] on span "[PERSON_NAME][EMAIL_ADDRESS][PERSON_NAME][DOMAIN_NAME]" at bounding box center [292, 196] width 146 height 14
copy span "[PERSON_NAME][EMAIL_ADDRESS][PERSON_NAME][DOMAIN_NAME]"
click at [170, 19] on input at bounding box center [200, 18] width 125 height 15
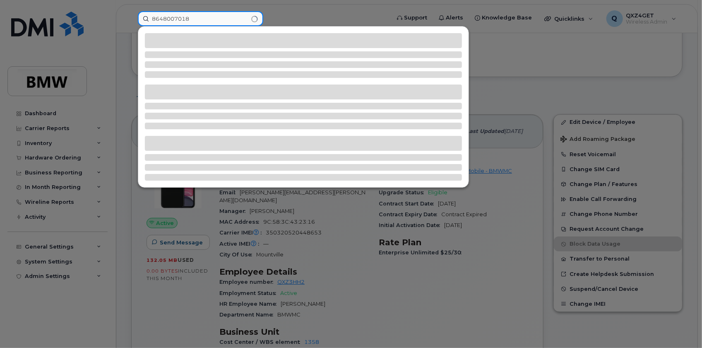
type input "8648007018"
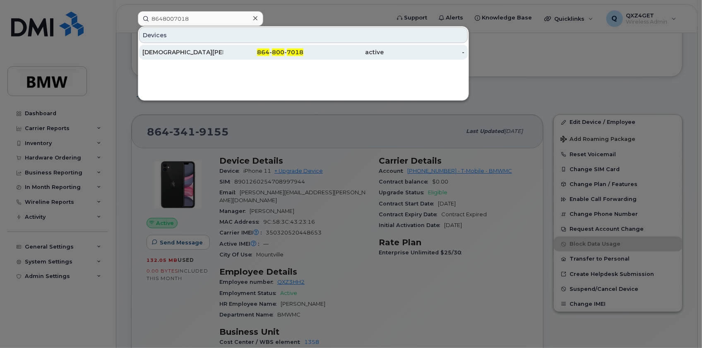
click at [152, 53] on div "[DEMOGRAPHIC_DATA][PERSON_NAME]" at bounding box center [182, 52] width 81 height 8
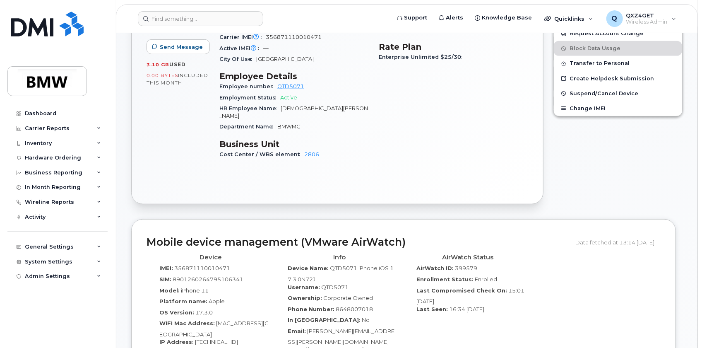
scroll to position [376, 0]
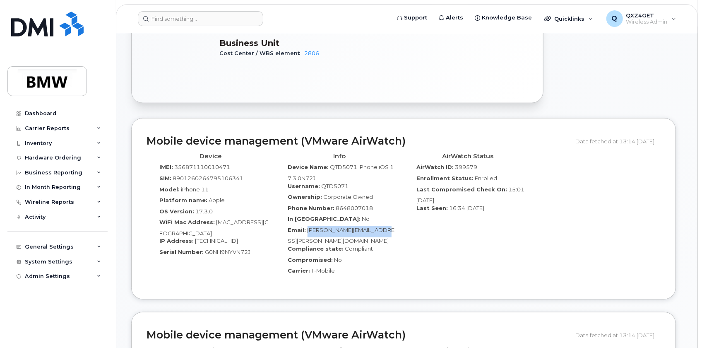
drag, startPoint x: 386, startPoint y: 215, endPoint x: 306, endPoint y: 215, distance: 79.5
click at [306, 226] on div "Email: [PERSON_NAME][EMAIL_ADDRESS][PERSON_NAME][DOMAIN_NAME]" at bounding box center [340, 235] width 116 height 19
copy span "[PERSON_NAME][EMAIL_ADDRESS][PERSON_NAME][DOMAIN_NAME]"
click at [199, 23] on input at bounding box center [200, 18] width 125 height 15
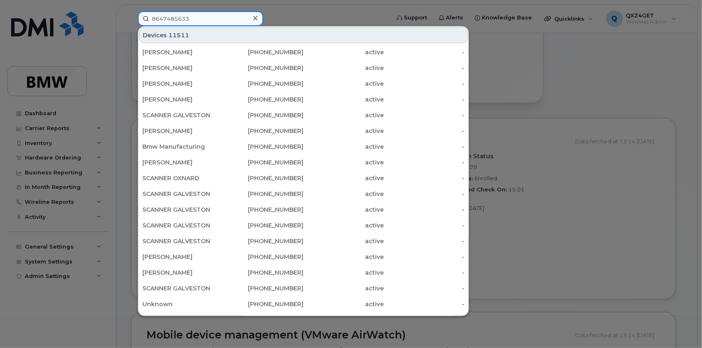
type input "8647485633"
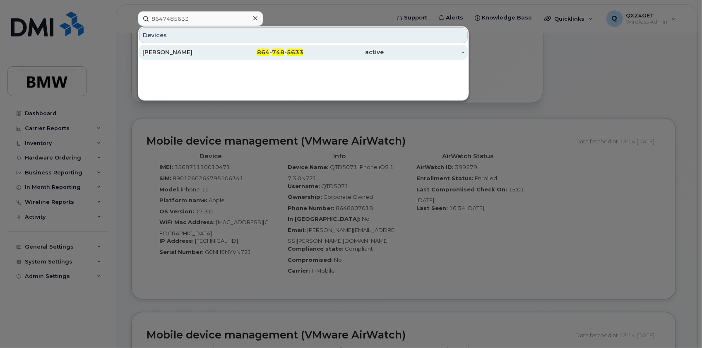
click at [164, 54] on div "[PERSON_NAME]" at bounding box center [182, 52] width 81 height 8
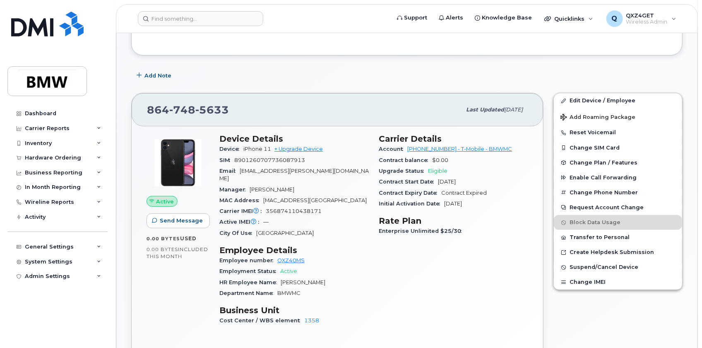
scroll to position [113, 0]
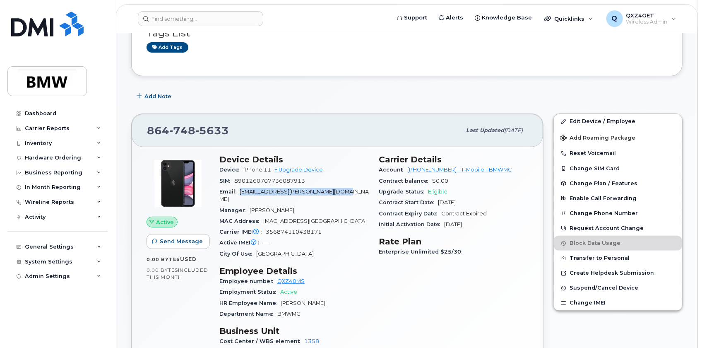
drag, startPoint x: 343, startPoint y: 192, endPoint x: 241, endPoint y: 193, distance: 101.4
click at [241, 193] on div "[PERSON_NAME] [PERSON_NAME][EMAIL_ADDRESS][DOMAIN_NAME]" at bounding box center [293, 195] width 149 height 19
copy span "[EMAIL_ADDRESS][PERSON_NAME][DOMAIN_NAME]"
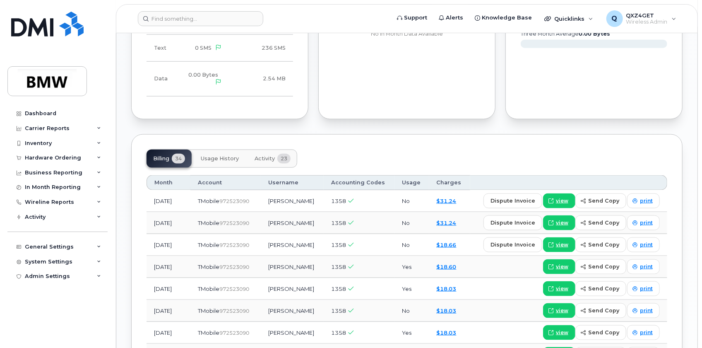
scroll to position [640, 0]
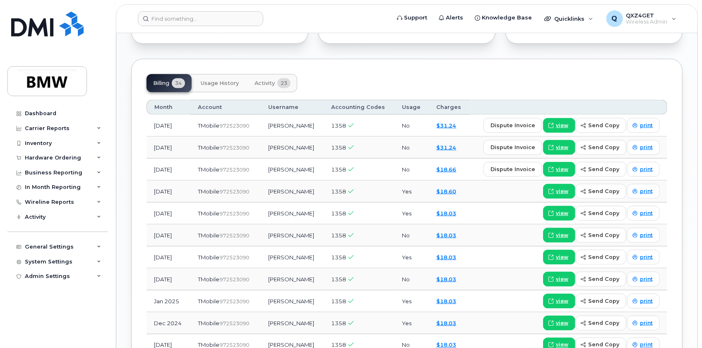
drag, startPoint x: 312, startPoint y: 203, endPoint x: 268, endPoint y: 203, distance: 43.9
click at [266, 203] on tr "May 2025 TMobile  972523090 Shawn Olson 1358 Yes $18.03 view send copy print" at bounding box center [407, 213] width 521 height 22
copy tr "972523090 Shawn Olson"
click at [174, 19] on input at bounding box center [200, 18] width 125 height 15
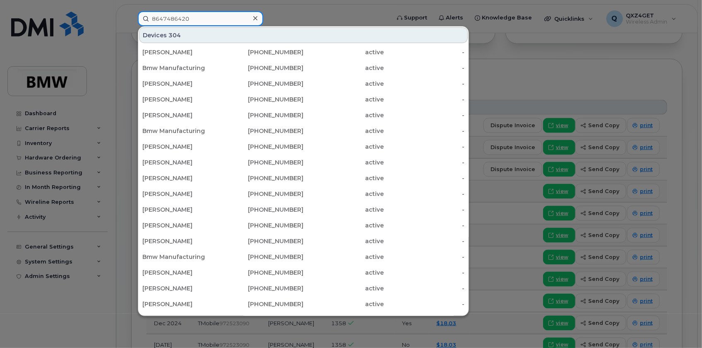
type input "8647486420"
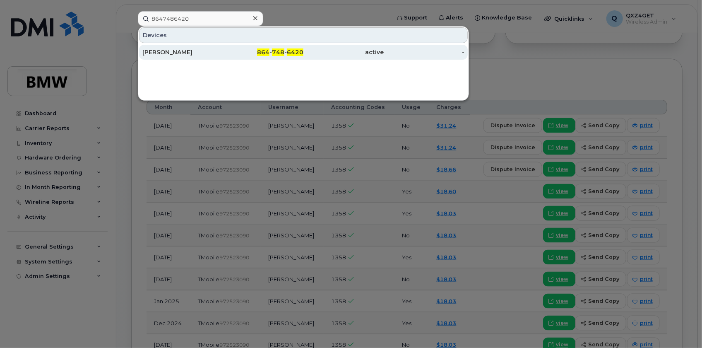
click at [170, 54] on div "Anthony Avarello" at bounding box center [182, 52] width 81 height 8
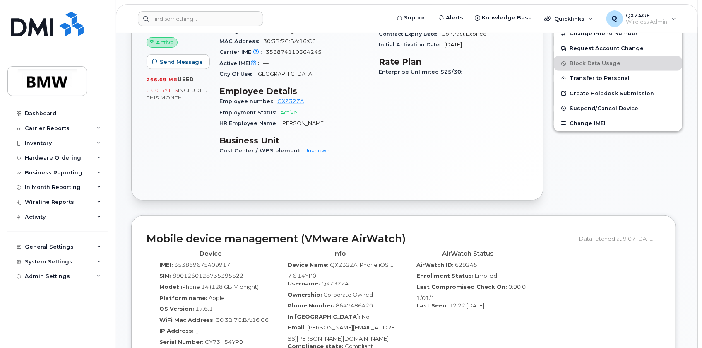
scroll to position [339, 0]
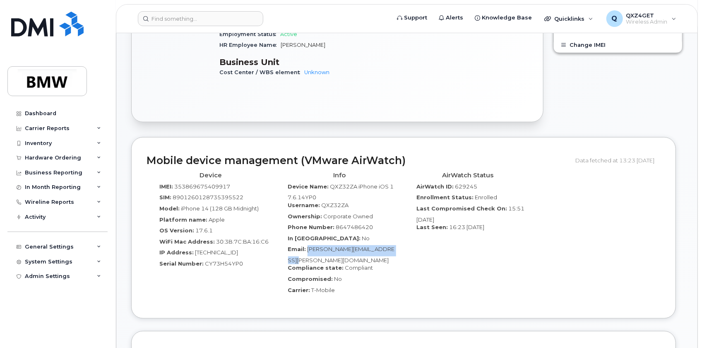
drag, startPoint x: 306, startPoint y: 240, endPoint x: 366, endPoint y: 250, distance: 60.9
click at [366, 250] on div "Email: [PERSON_NAME][EMAIL_ADDRESS][PERSON_NAME][DOMAIN_NAME]" at bounding box center [340, 254] width 116 height 19
copy span "Anthony.Avarello@bmwmcext.com"
click at [191, 21] on input at bounding box center [200, 18] width 125 height 15
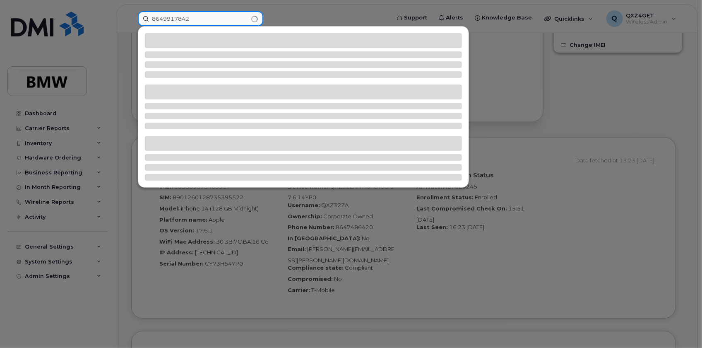
type input "8649917842"
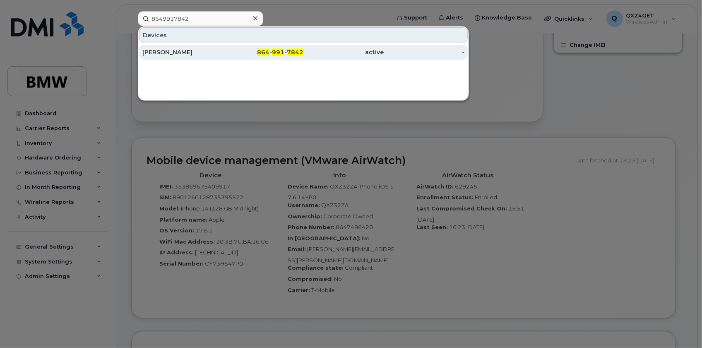
drag, startPoint x: 156, startPoint y: 57, endPoint x: 155, endPoint y: 53, distance: 4.2
click at [156, 57] on div "Lealand Ashley" at bounding box center [182, 52] width 81 height 15
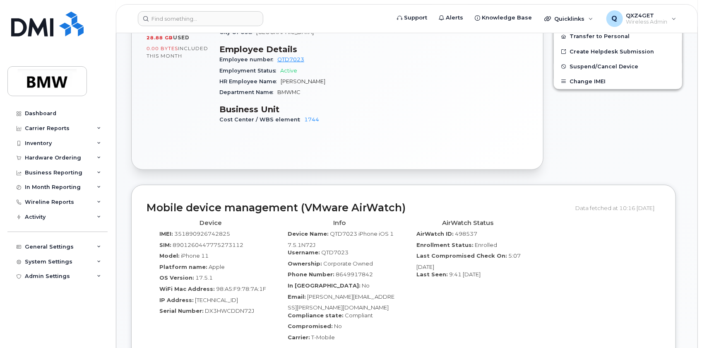
scroll to position [376, 0]
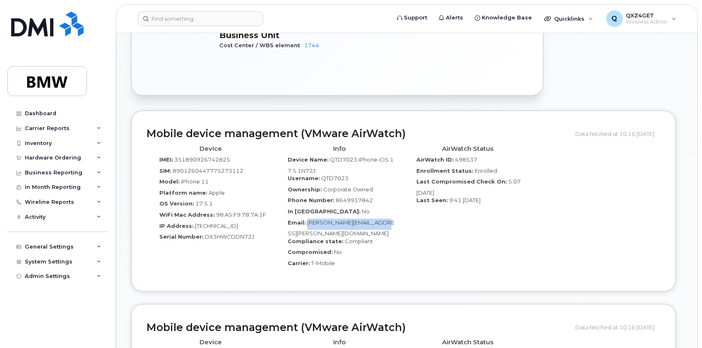
drag, startPoint x: 393, startPoint y: 214, endPoint x: 307, endPoint y: 211, distance: 86.2
click at [307, 219] on div "Email: [PERSON_NAME][EMAIL_ADDRESS][PERSON_NAME][DOMAIN_NAME]" at bounding box center [340, 228] width 116 height 19
copy span "[PERSON_NAME][EMAIL_ADDRESS][PERSON_NAME][DOMAIN_NAME]"
drag, startPoint x: 187, startPoint y: 17, endPoint x: 193, endPoint y: 19, distance: 6.3
click at [187, 17] on input at bounding box center [200, 18] width 125 height 15
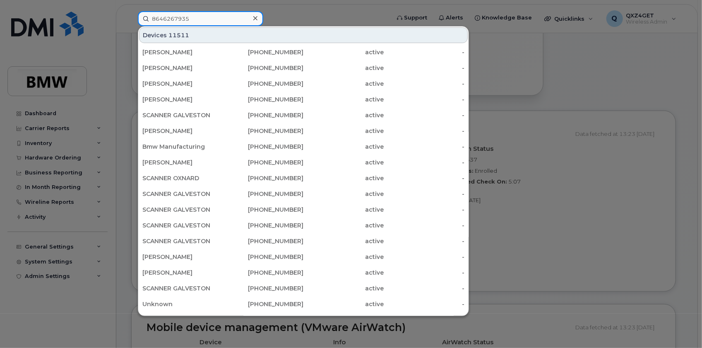
type input "8646267935"
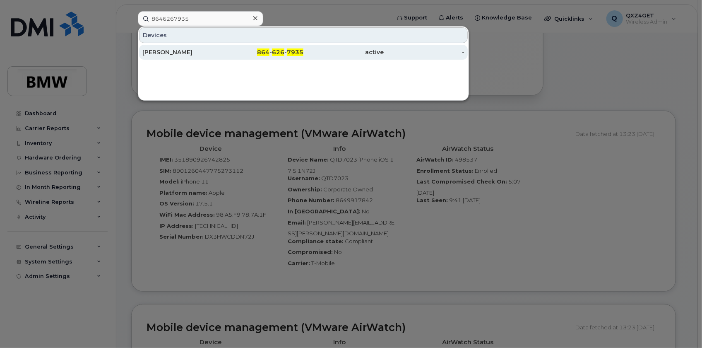
click at [167, 52] on div "[PERSON_NAME]" at bounding box center [182, 52] width 81 height 8
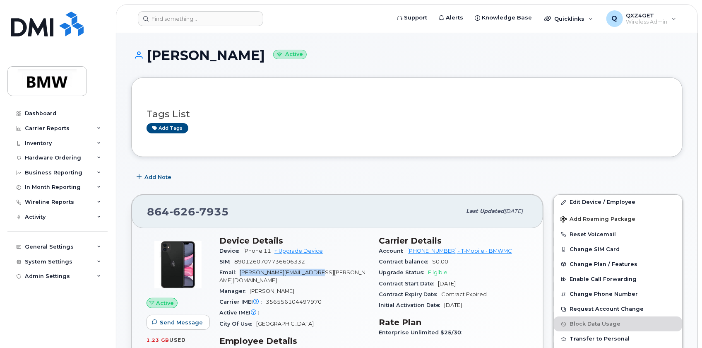
drag, startPoint x: 328, startPoint y: 272, endPoint x: 241, endPoint y: 272, distance: 87.4
click at [241, 272] on div "Email roger.barksdale@bmwmc.com" at bounding box center [293, 276] width 149 height 19
copy span "roger.barksdale@bmwmc.com"
click at [207, 21] on input at bounding box center [200, 18] width 125 height 15
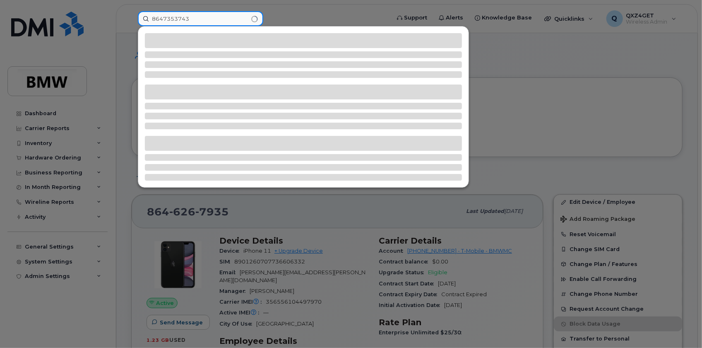
type input "8647353743"
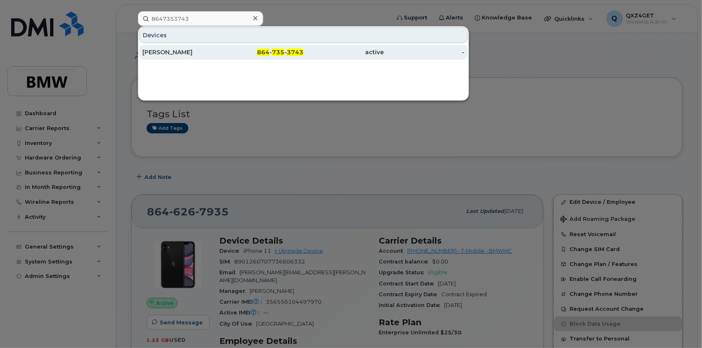
click at [148, 52] on div "Benjamin Bailey" at bounding box center [182, 52] width 81 height 8
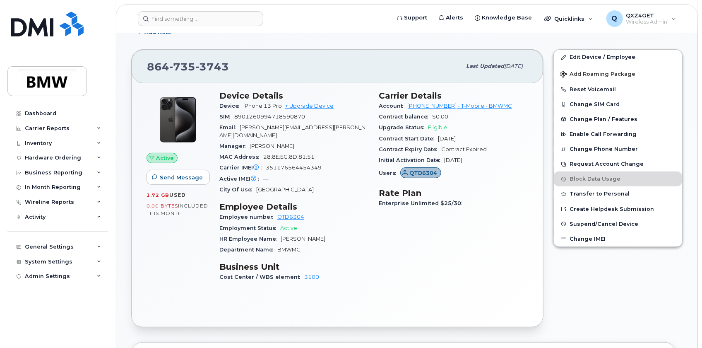
scroll to position [150, 0]
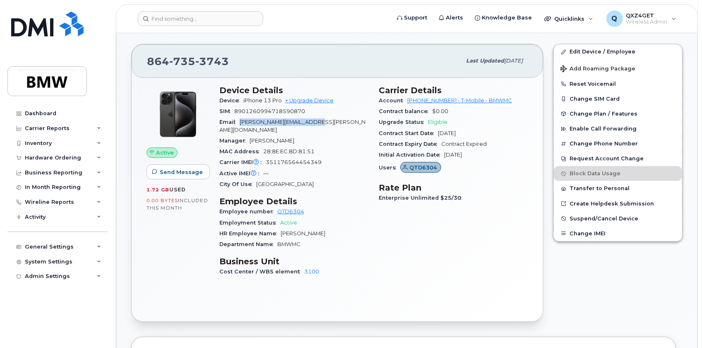
drag, startPoint x: 327, startPoint y: 123, endPoint x: 240, endPoint y: 121, distance: 86.5
click at [240, 121] on div "Email [PERSON_NAME][EMAIL_ADDRESS][PERSON_NAME][DOMAIN_NAME]" at bounding box center [293, 126] width 149 height 19
copy span "[PERSON_NAME][EMAIL_ADDRESS][PERSON_NAME][DOMAIN_NAME]"
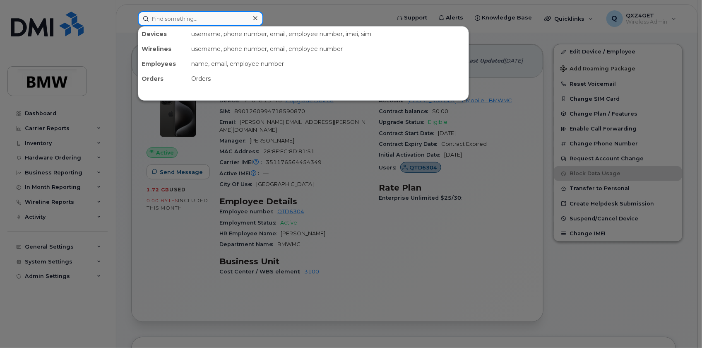
click at [194, 19] on input at bounding box center [200, 18] width 125 height 15
paste input "8643080412"
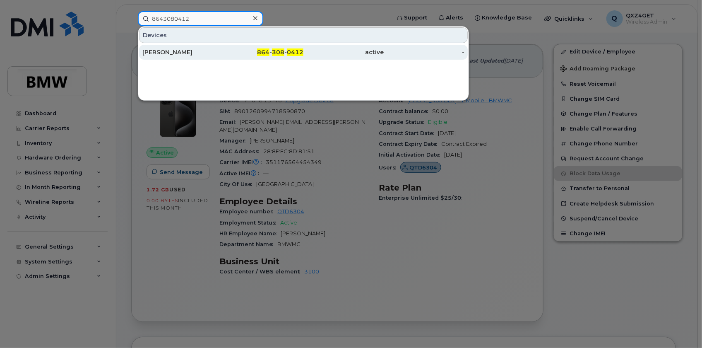
type input "8643080412"
drag, startPoint x: 171, startPoint y: 52, endPoint x: 181, endPoint y: 52, distance: 10.4
click at [171, 52] on div "[PERSON_NAME]" at bounding box center [182, 52] width 81 height 8
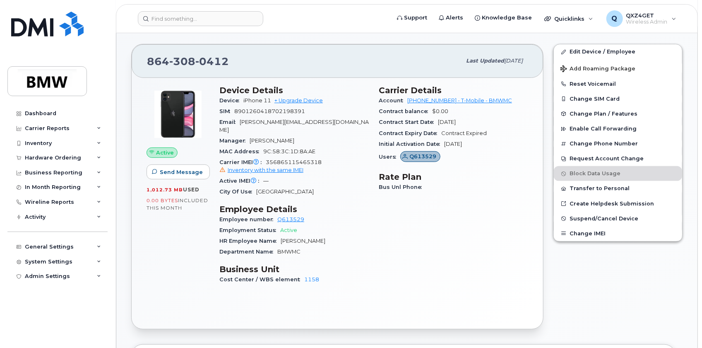
scroll to position [113, 0]
